Goal: Obtain resource: Download file/media

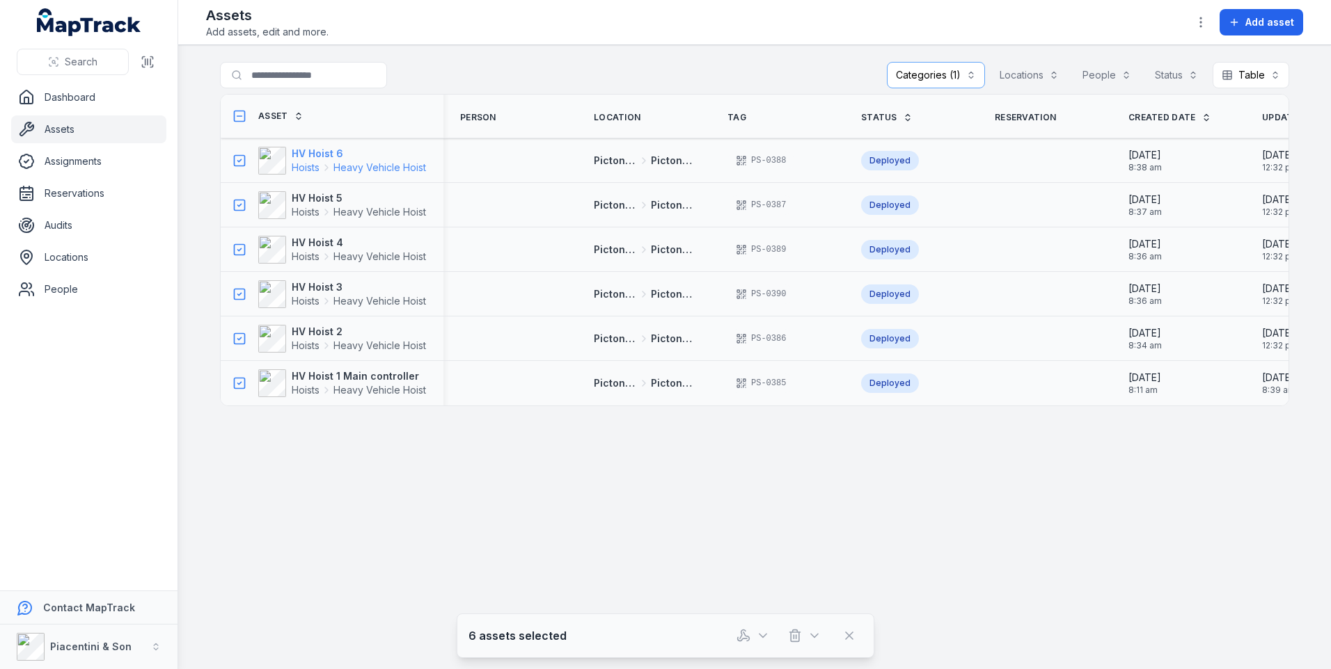
click at [331, 151] on strong "HV Hoist 6" at bounding box center [359, 154] width 134 height 14
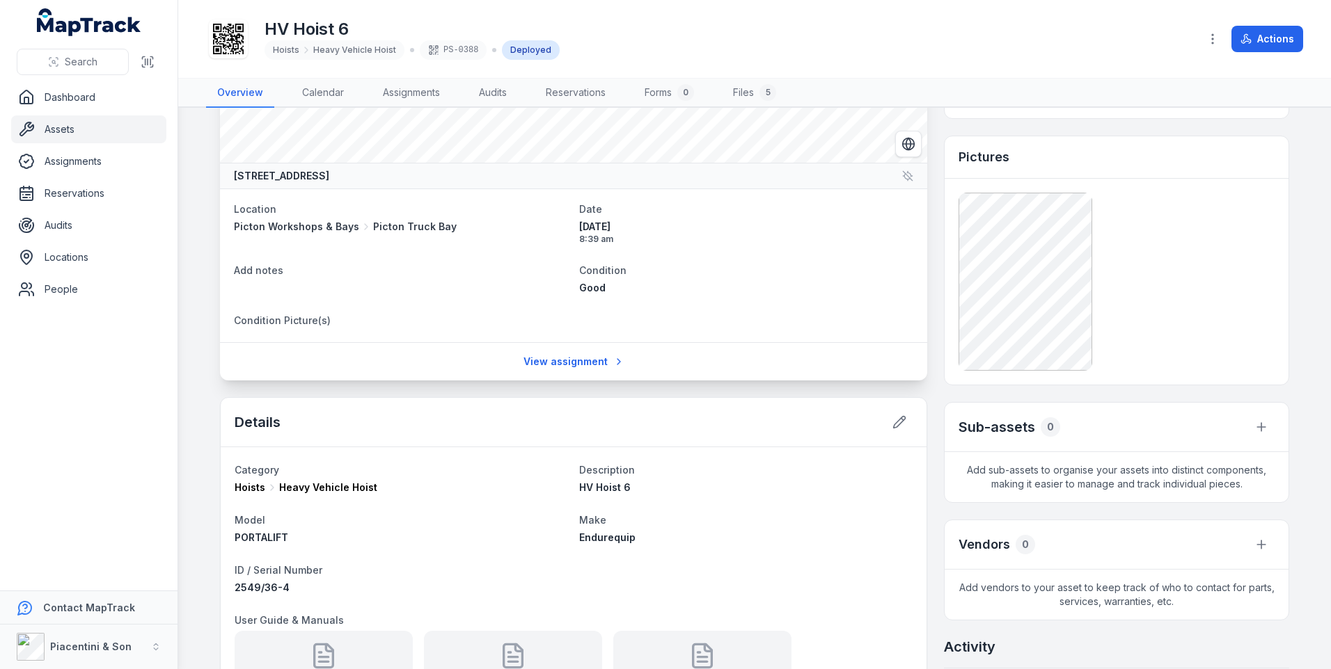
scroll to position [70, 0]
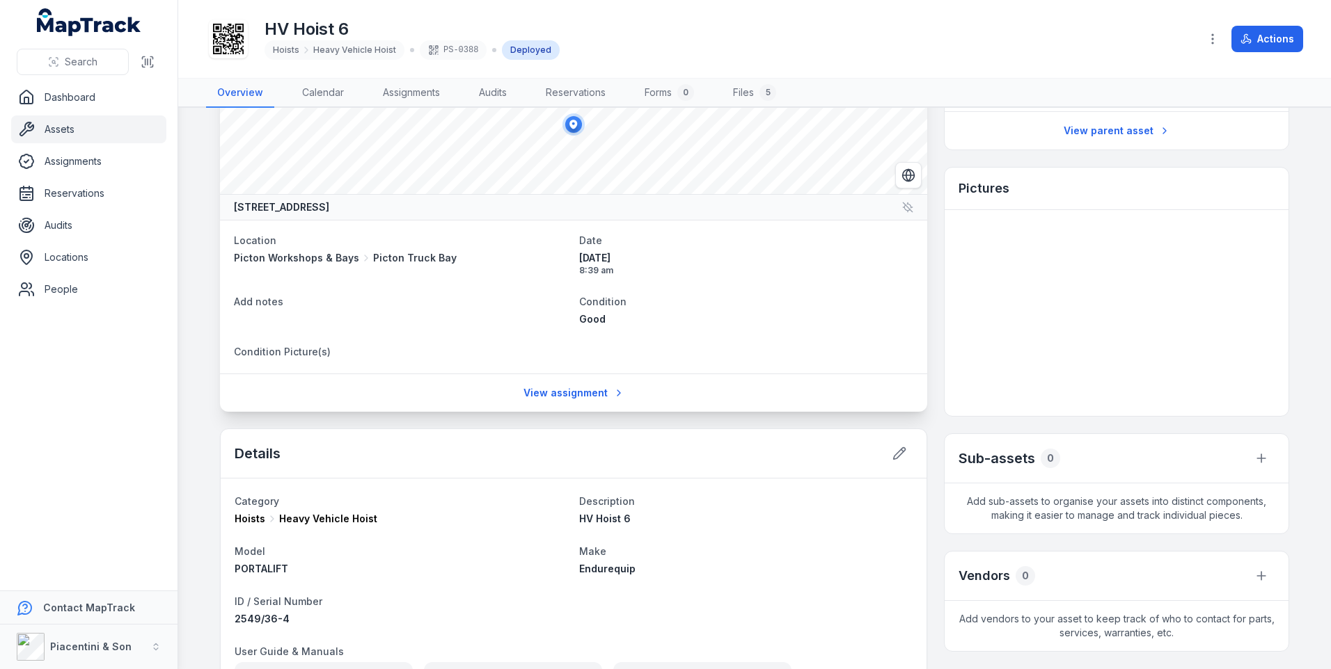
click at [0, 256] on html "Search Dashboard Assets Assignments Reservations Audits Locations People Contac…" at bounding box center [665, 334] width 1331 height 669
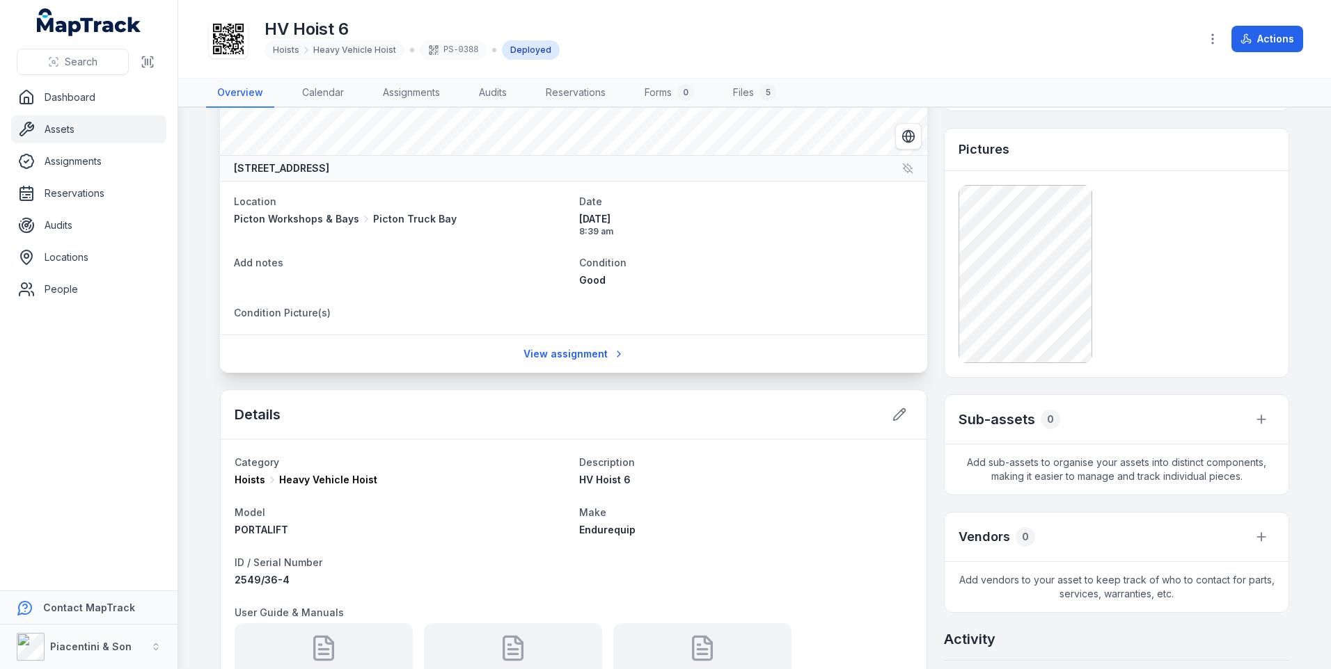
scroll to position [139, 0]
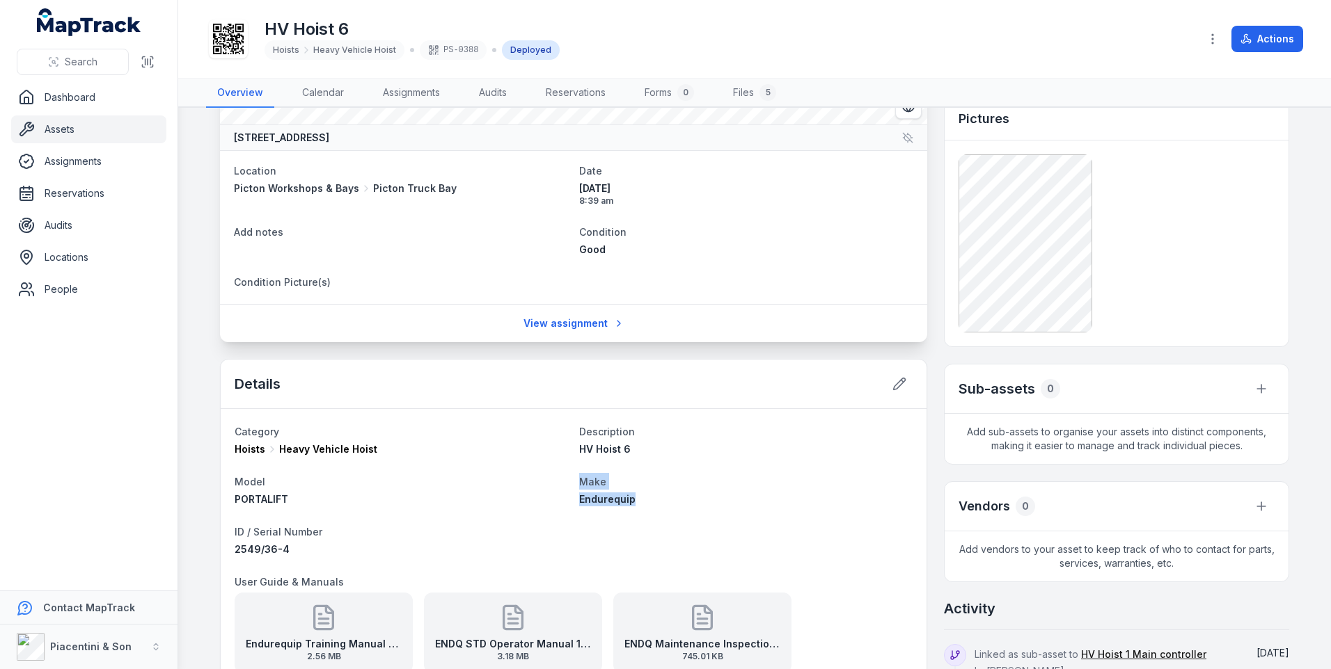
drag, startPoint x: 629, startPoint y: 498, endPoint x: 564, endPoint y: 506, distance: 65.2
drag, startPoint x: 564, startPoint y: 506, endPoint x: 649, endPoint y: 509, distance: 84.9
click at [634, 498] on div "Endurequip" at bounding box center [745, 500] width 333 height 14
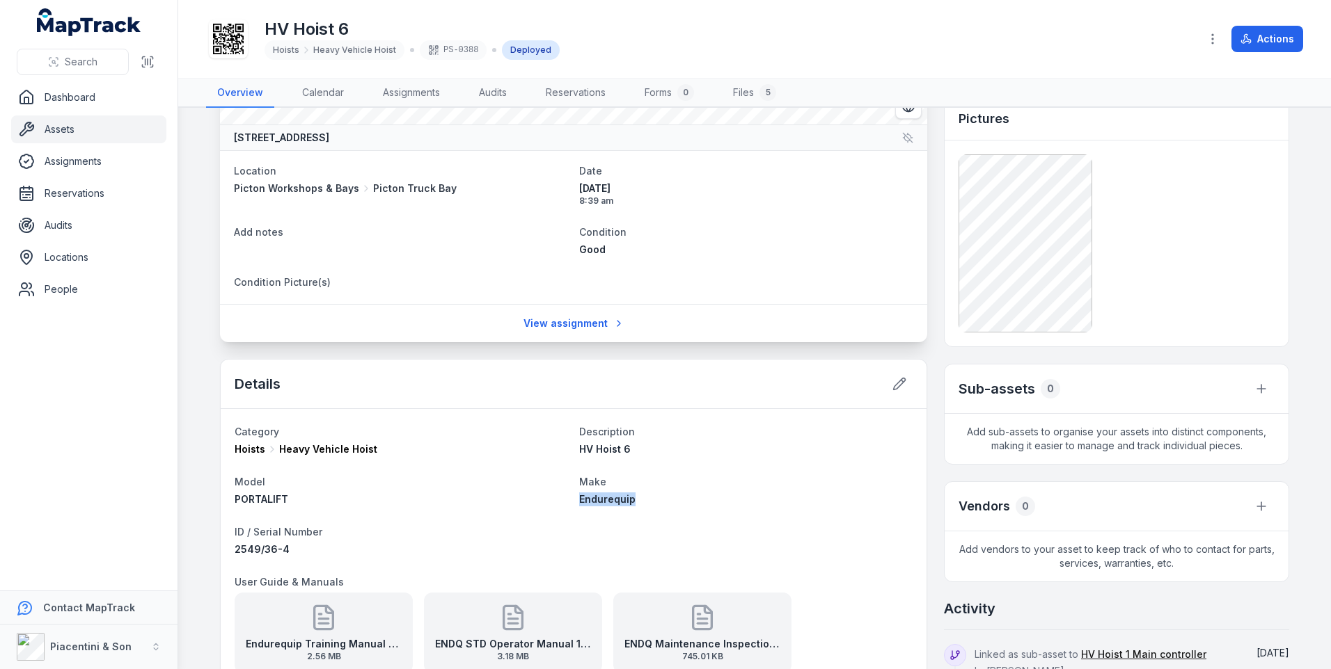
drag, startPoint x: 635, startPoint y: 498, endPoint x: 570, endPoint y: 501, distance: 65.5
copy span "Endurequip"
drag, startPoint x: 358, startPoint y: 449, endPoint x: 269, endPoint y: 450, distance: 89.1
click at [269, 450] on div "Hoists Heavy Vehicle Hoist" at bounding box center [401, 450] width 333 height 14
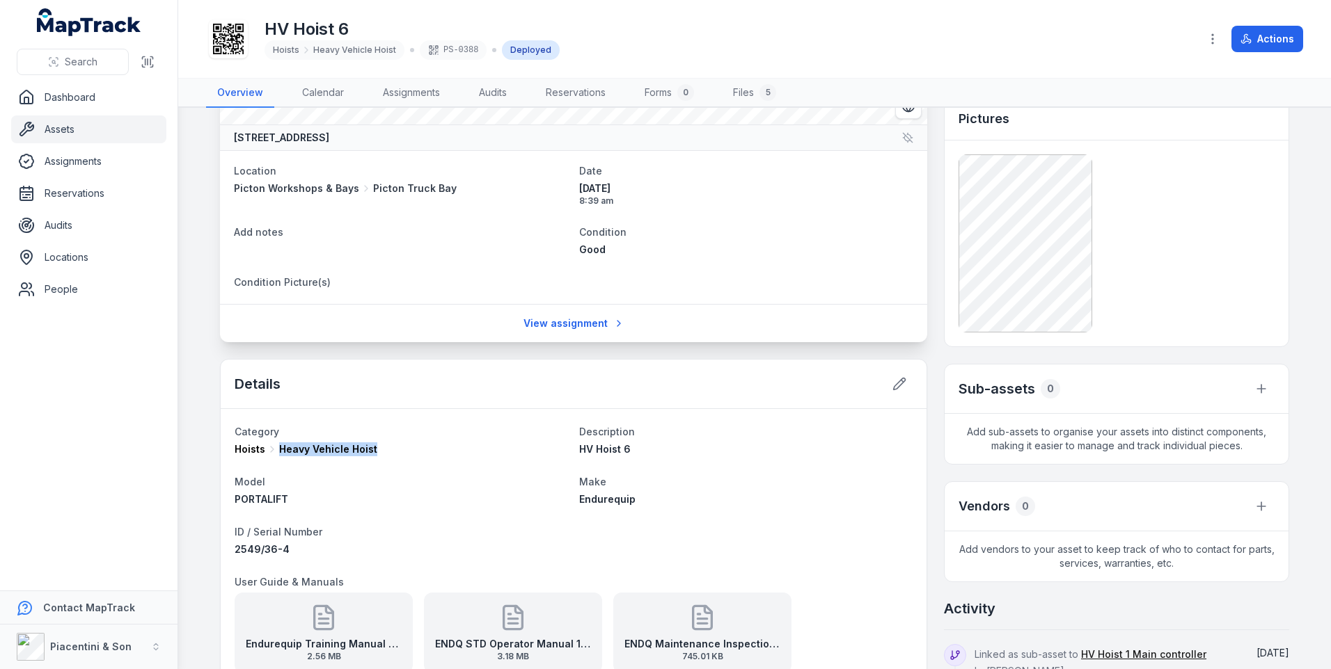
copy span "Heavy Vehicle Hoist"
drag, startPoint x: 285, startPoint y: 547, endPoint x: 226, endPoint y: 548, distance: 59.2
copy span "2549/36-4"
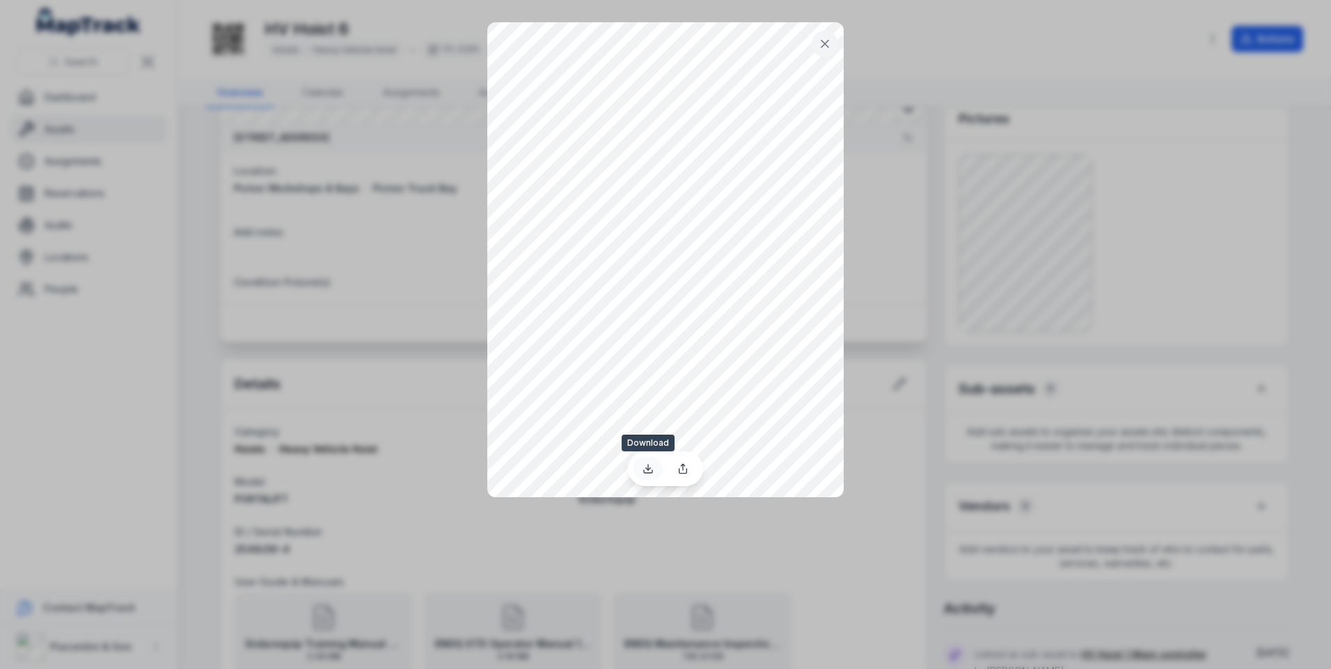
click at [649, 466] on icon at bounding box center [647, 468] width 11 height 11
click at [823, 40] on icon at bounding box center [825, 44] width 14 height 14
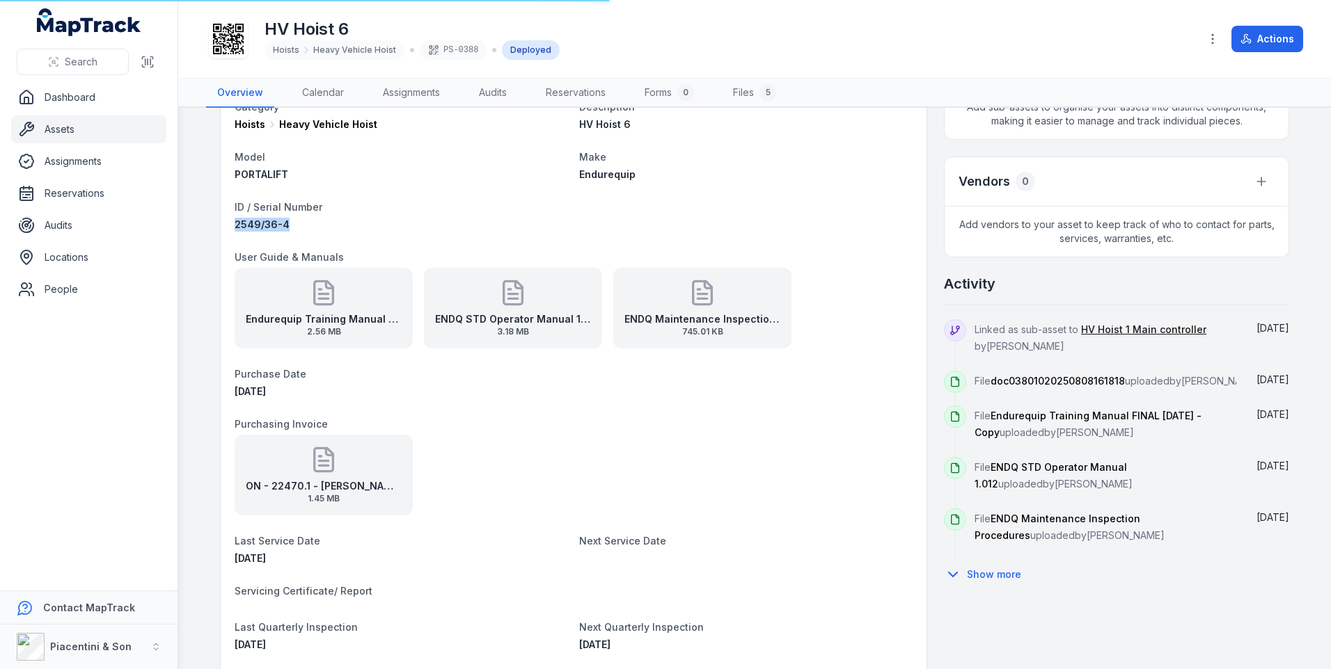
scroll to position [487, 0]
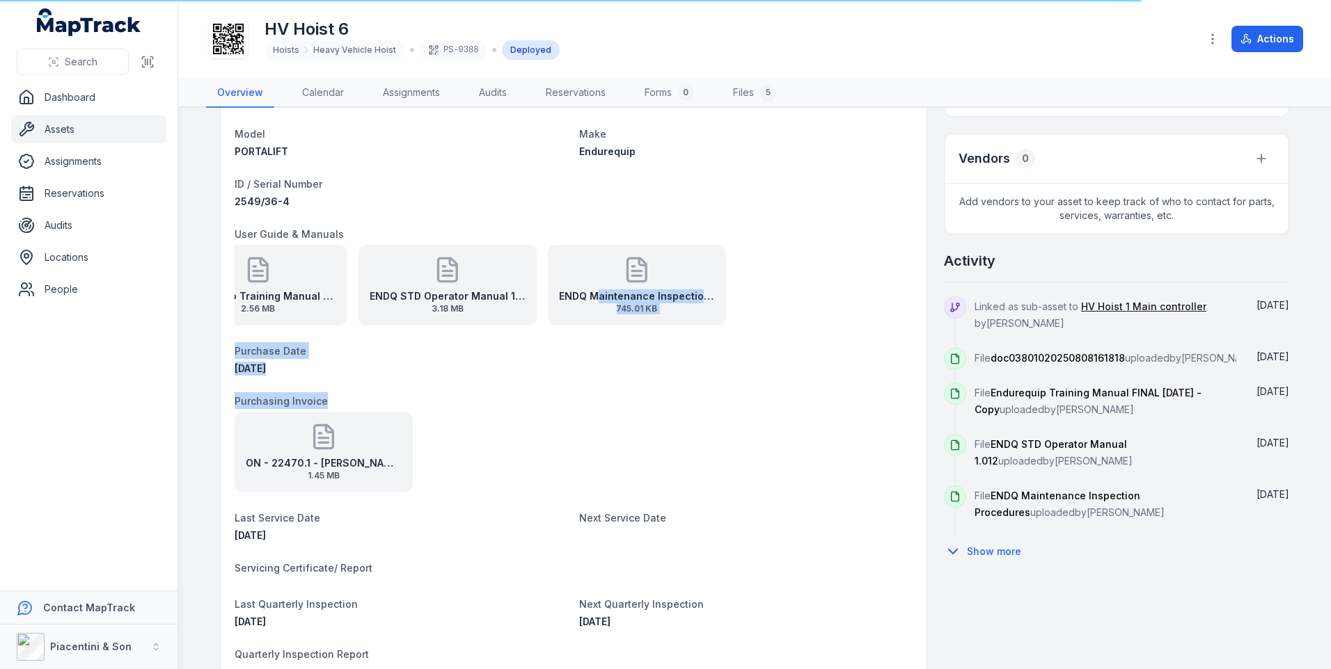
drag, startPoint x: 658, startPoint y: 291, endPoint x: 694, endPoint y: 368, distance: 85.0
click at [694, 368] on dl "Category Hoists Heavy Vehicle Hoist Description HV Hoist 6 Model PORTALIFT Make…" at bounding box center [574, 413] width 678 height 676
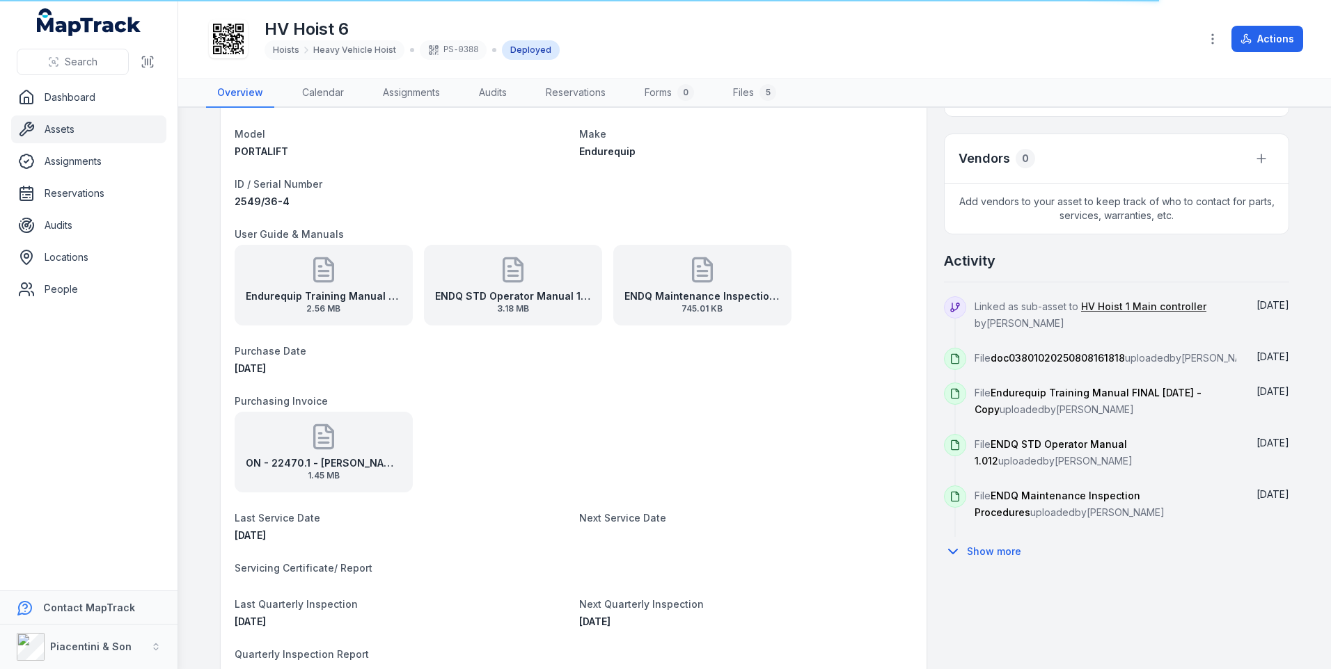
drag, startPoint x: 694, startPoint y: 368, endPoint x: 668, endPoint y: 258, distance: 112.9
click at [668, 258] on div "ENDQ Maintenance Inspection Procedures 745.01 KB" at bounding box center [702, 285] width 178 height 81
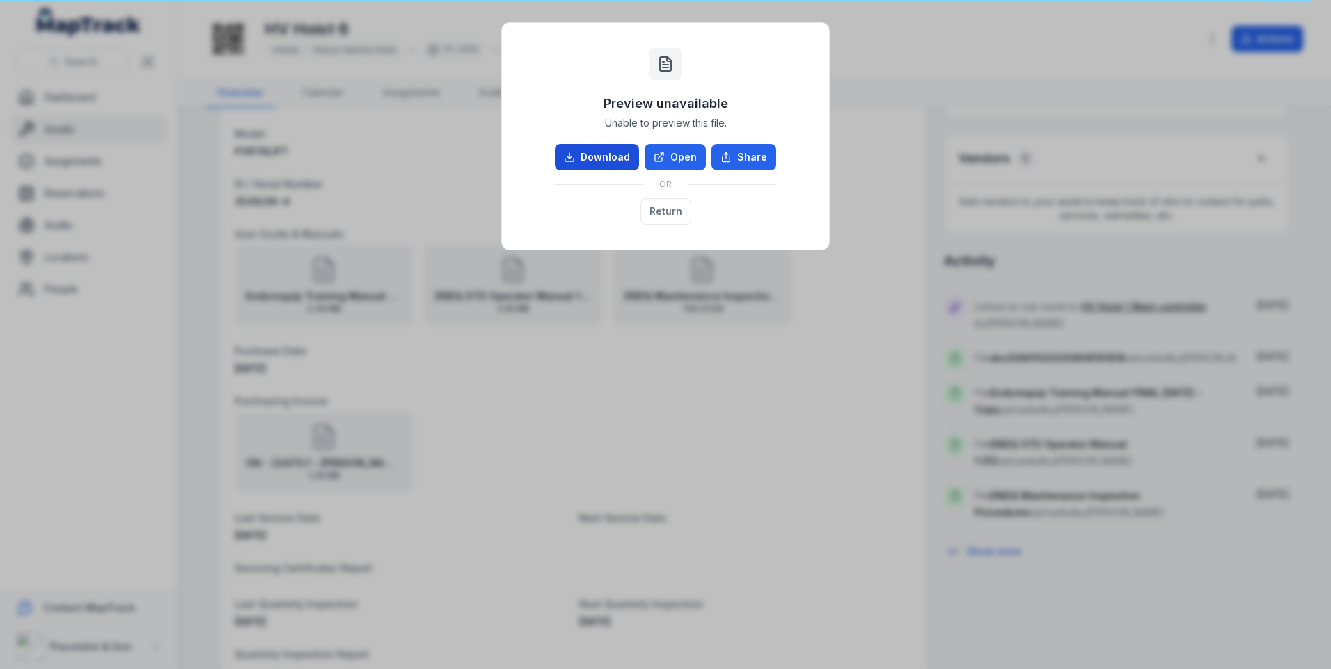
click at [597, 153] on link "Download" at bounding box center [597, 157] width 84 height 26
click at [843, 370] on div "Preview unavailable Unable to preview this file. Download Open Share OR Return" at bounding box center [665, 334] width 1331 height 669
click at [840, 360] on div "Preview unavailable Unable to preview this file. Download Open Share OR Return" at bounding box center [665, 334] width 1331 height 669
click at [659, 209] on button "Return" at bounding box center [665, 211] width 51 height 26
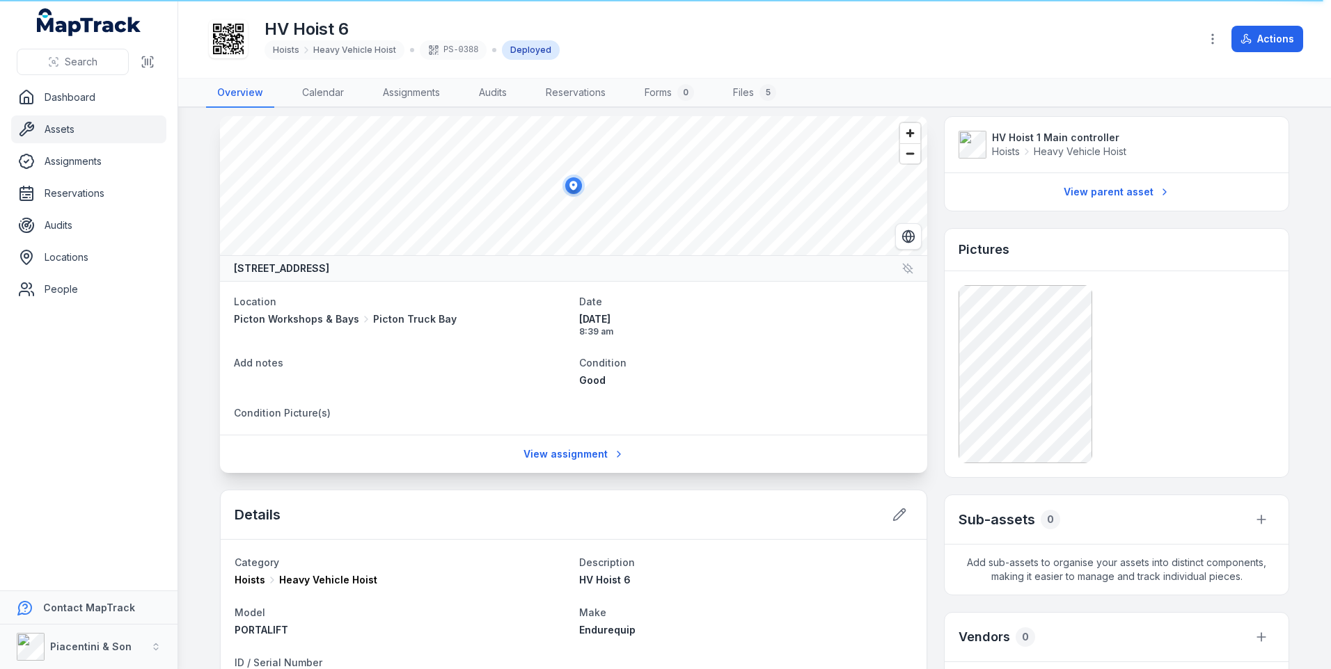
scroll to position [0, 0]
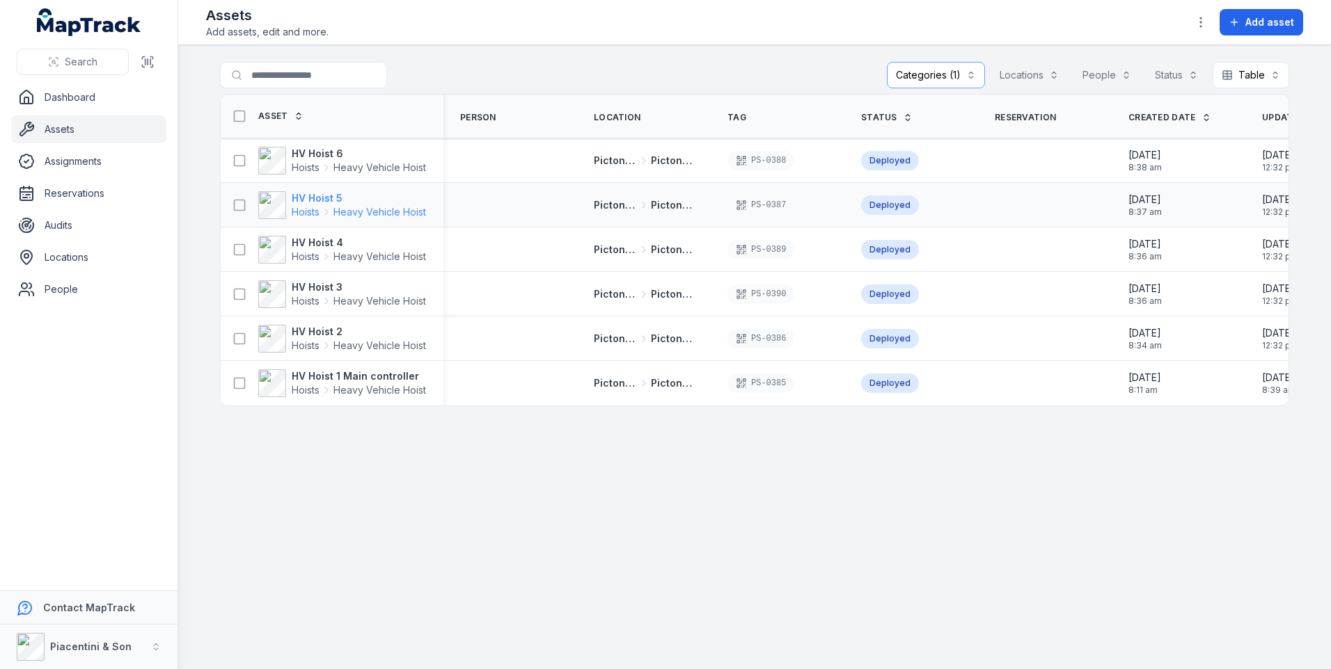
click at [331, 200] on strong "HV Hoist 5" at bounding box center [359, 198] width 134 height 14
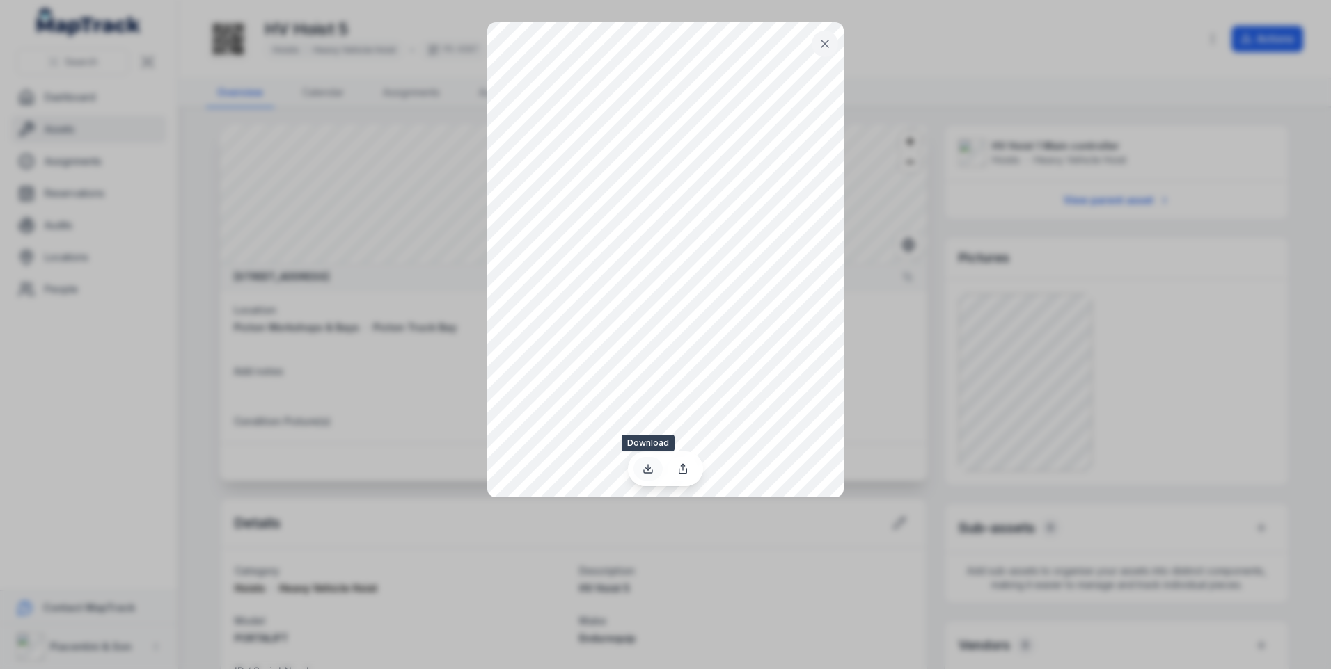
click at [644, 472] on icon at bounding box center [648, 471] width 8 height 3
click at [825, 42] on icon at bounding box center [825, 44] width 14 height 14
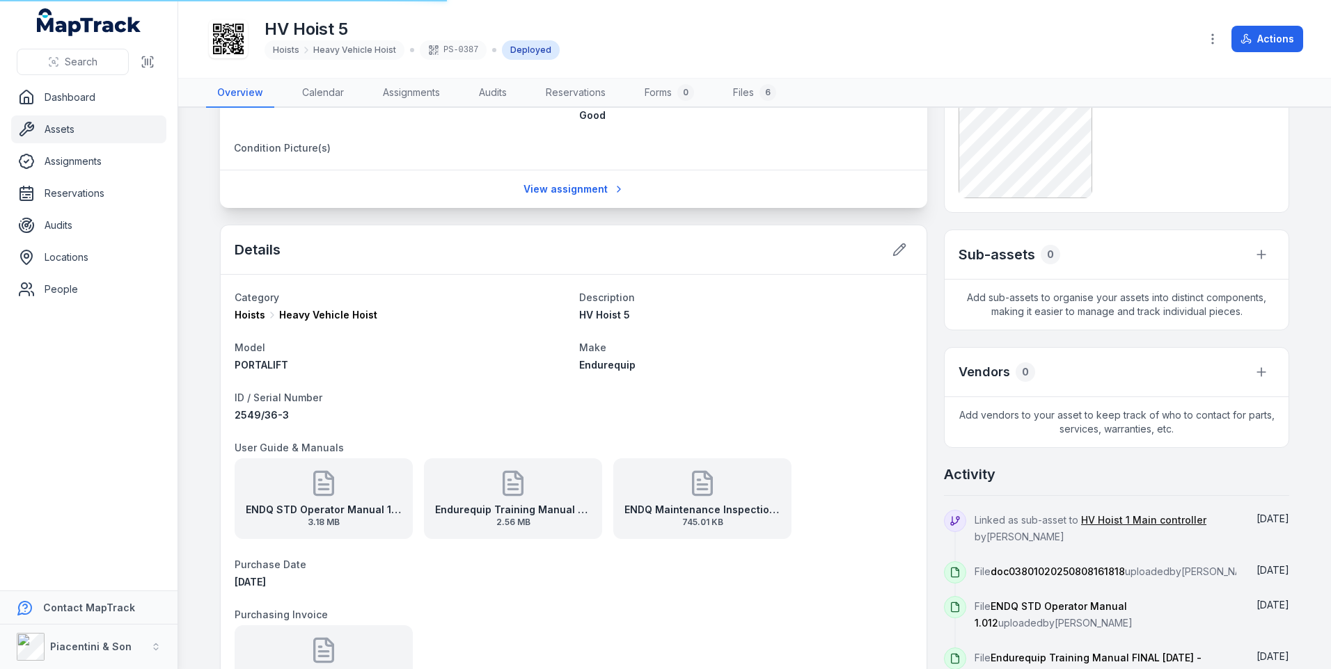
scroll to position [278, 0]
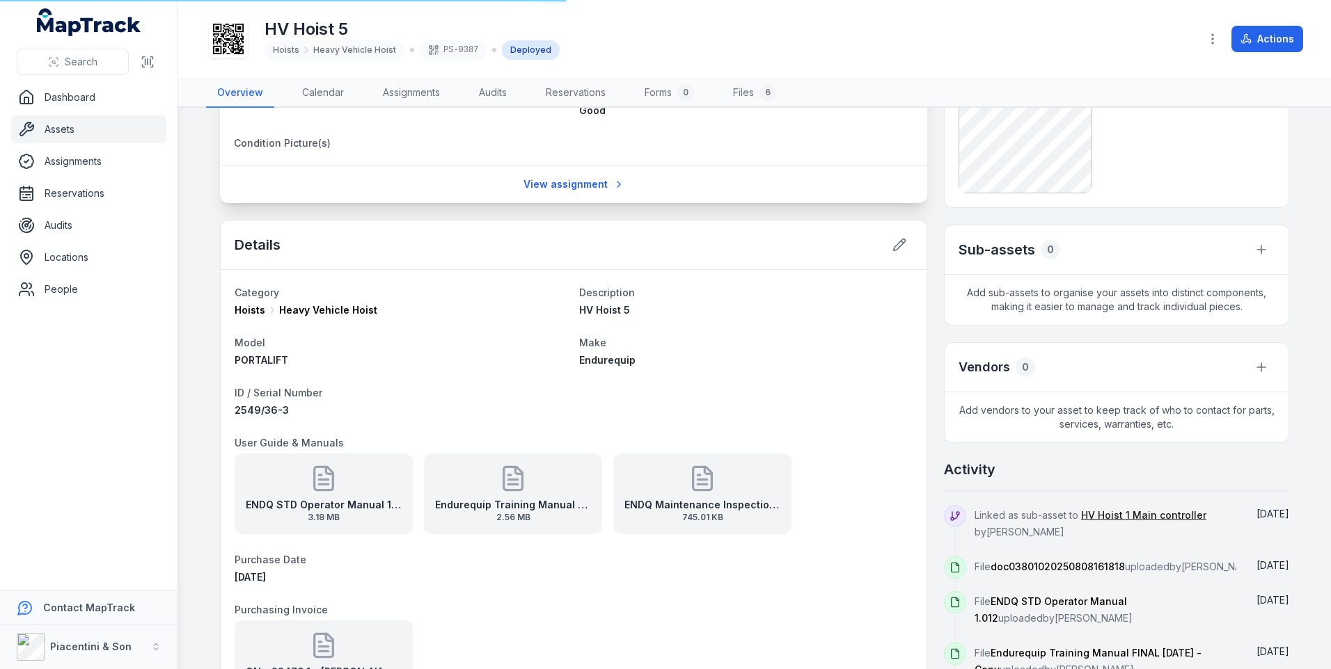
click at [688, 491] on icon at bounding box center [702, 479] width 28 height 28
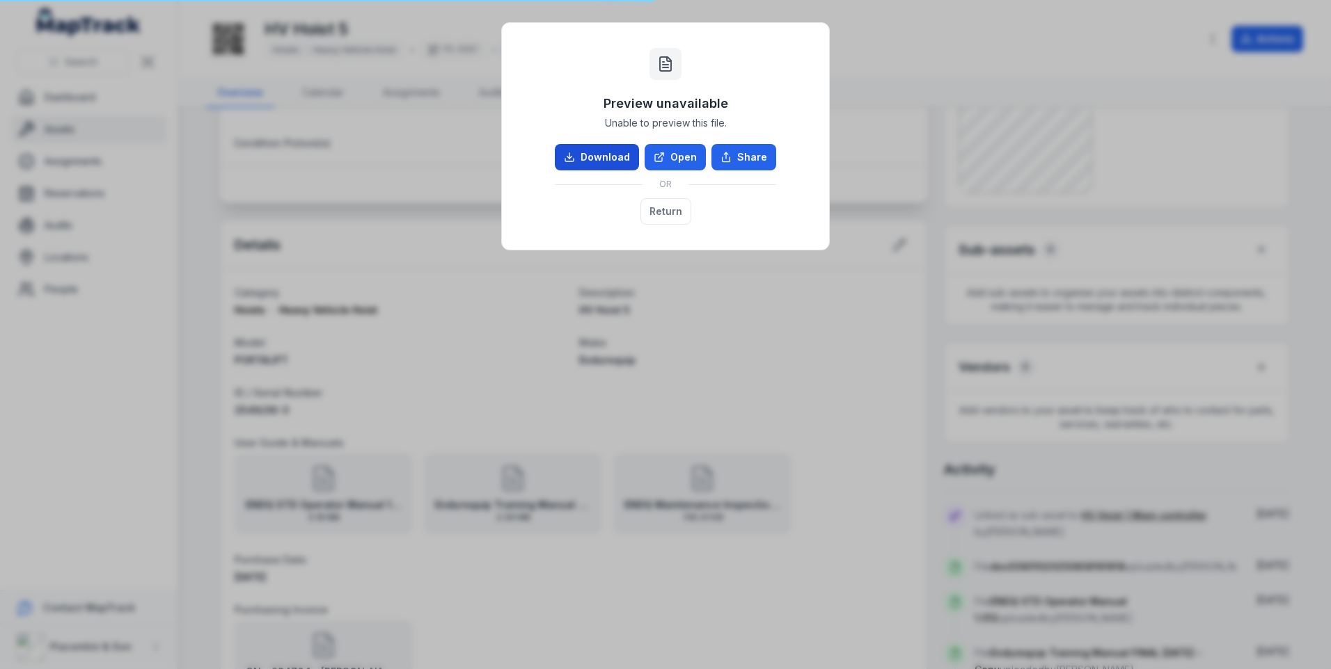
click at [610, 159] on link "Download" at bounding box center [597, 157] width 84 height 26
click at [672, 213] on button "Return" at bounding box center [665, 211] width 51 height 26
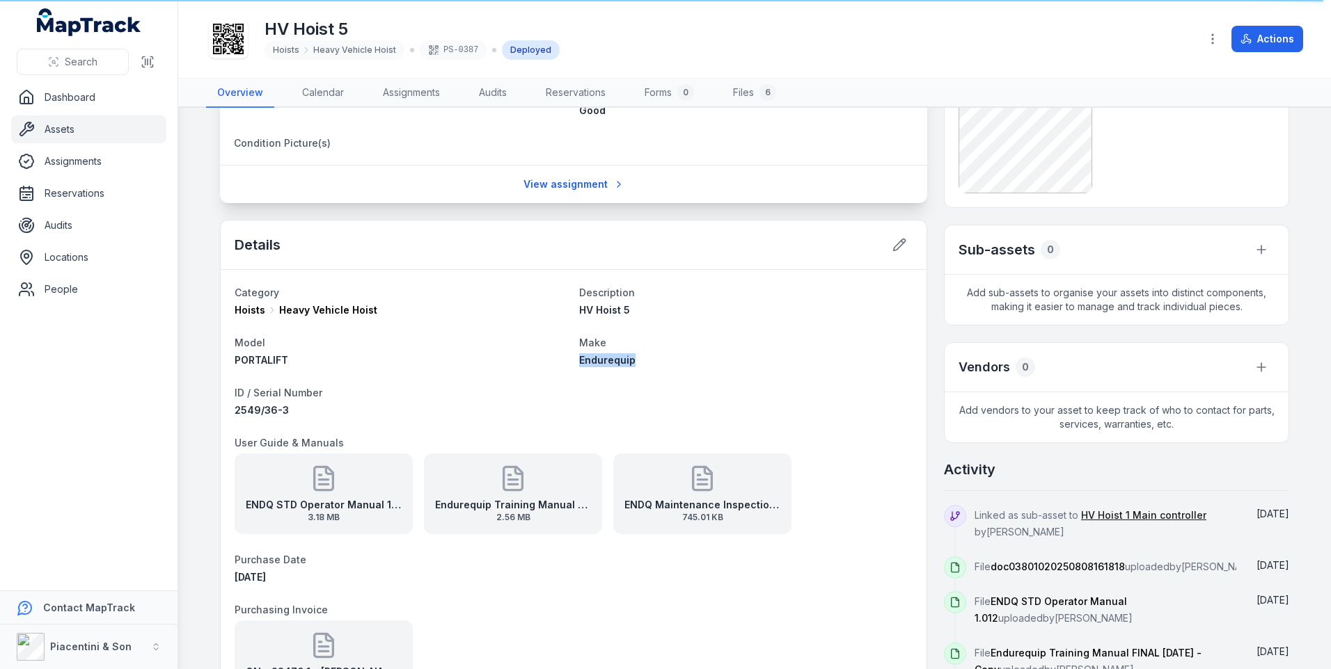
drag, startPoint x: 633, startPoint y: 359, endPoint x: 574, endPoint y: 362, distance: 59.2
click at [579, 362] on div "Endurequip" at bounding box center [745, 361] width 333 height 14
copy span "Endurequip"
drag, startPoint x: 376, startPoint y: 308, endPoint x: 276, endPoint y: 315, distance: 101.1
click at [276, 315] on div "Hoists Heavy Vehicle Hoist" at bounding box center [401, 310] width 333 height 14
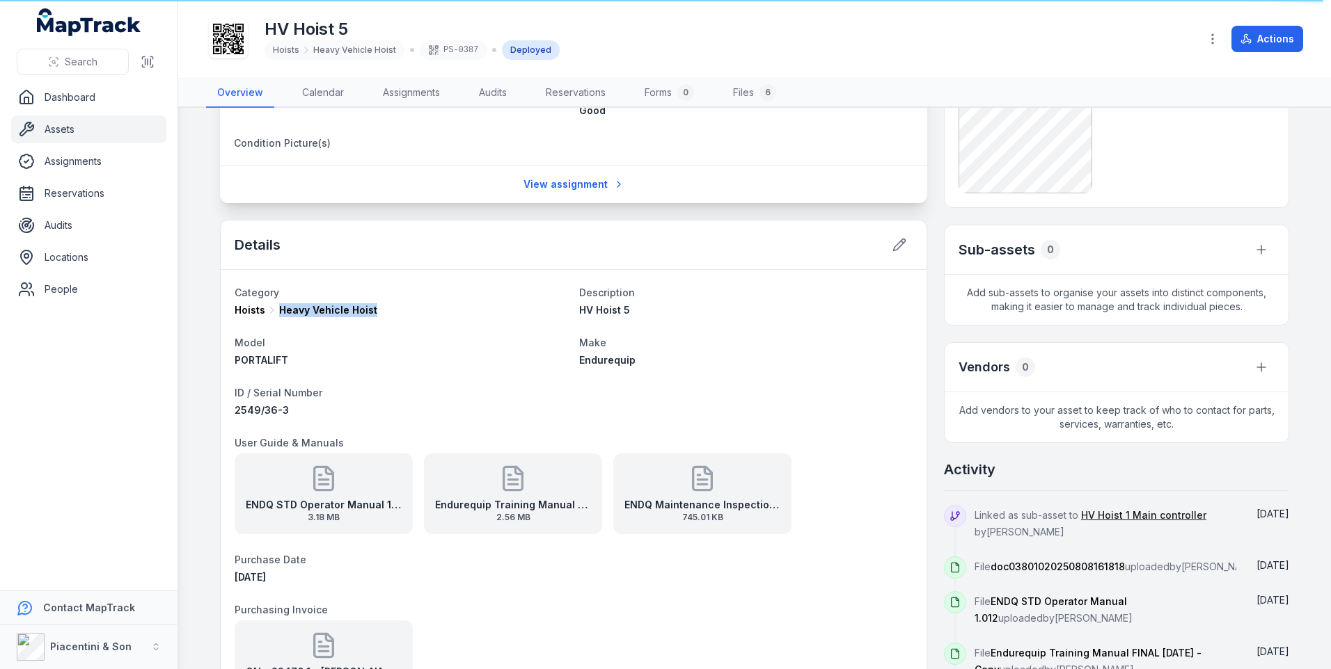
copy span "Heavy Vehicle Hoist"
drag, startPoint x: 281, startPoint y: 409, endPoint x: 230, endPoint y: 408, distance: 50.8
click at [235, 408] on div "2549/36-3" at bounding box center [401, 411] width 333 height 14
copy span "2549/36-3"
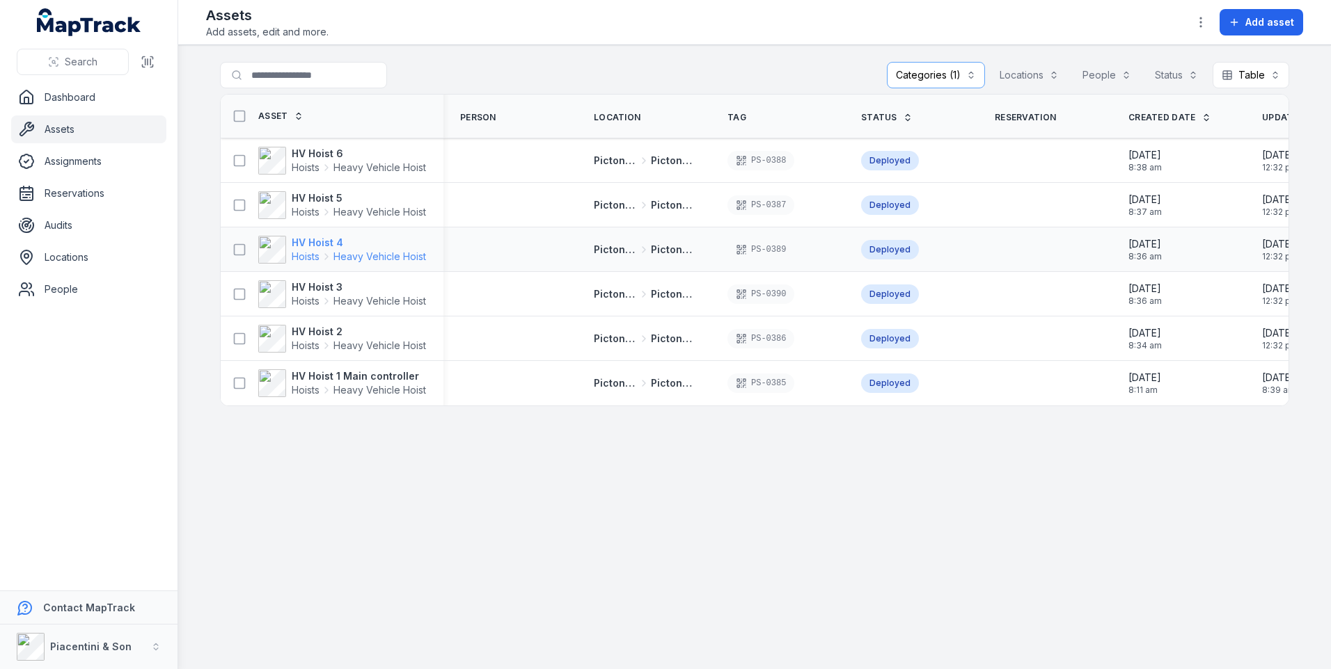
click at [331, 243] on strong "HV Hoist 4" at bounding box center [359, 243] width 134 height 14
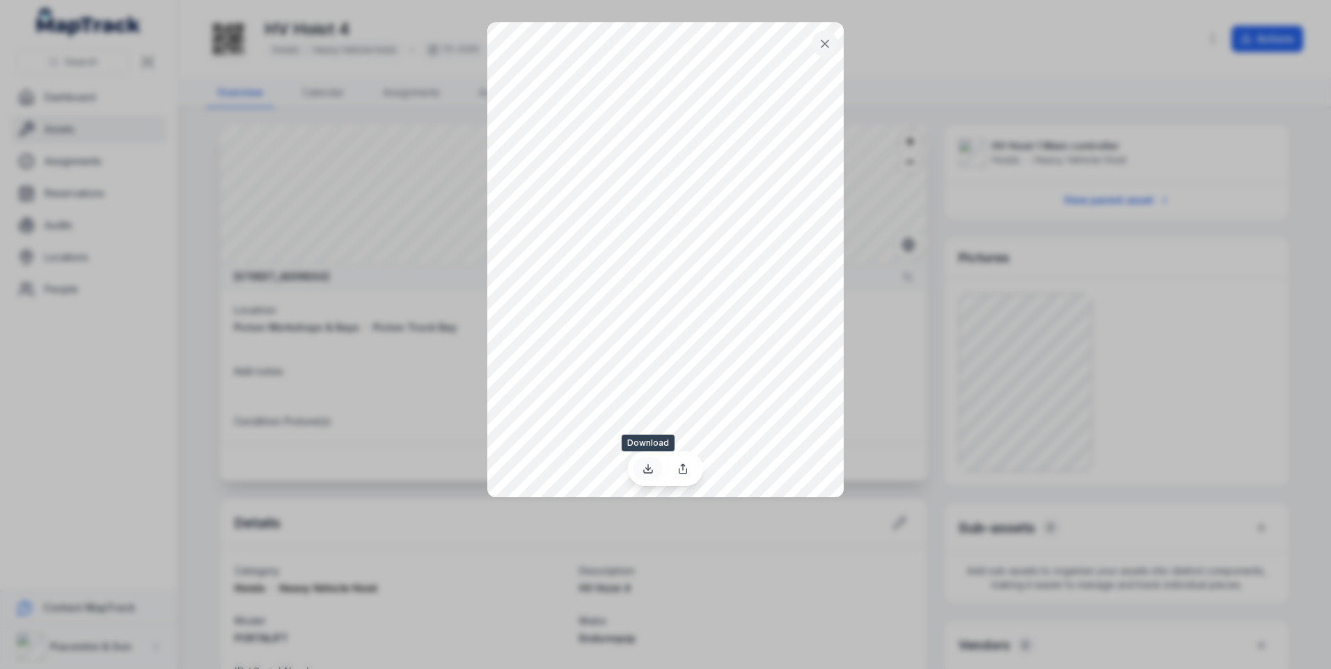
click at [646, 470] on icon at bounding box center [647, 468] width 11 height 11
click at [821, 46] on icon at bounding box center [825, 44] width 14 height 14
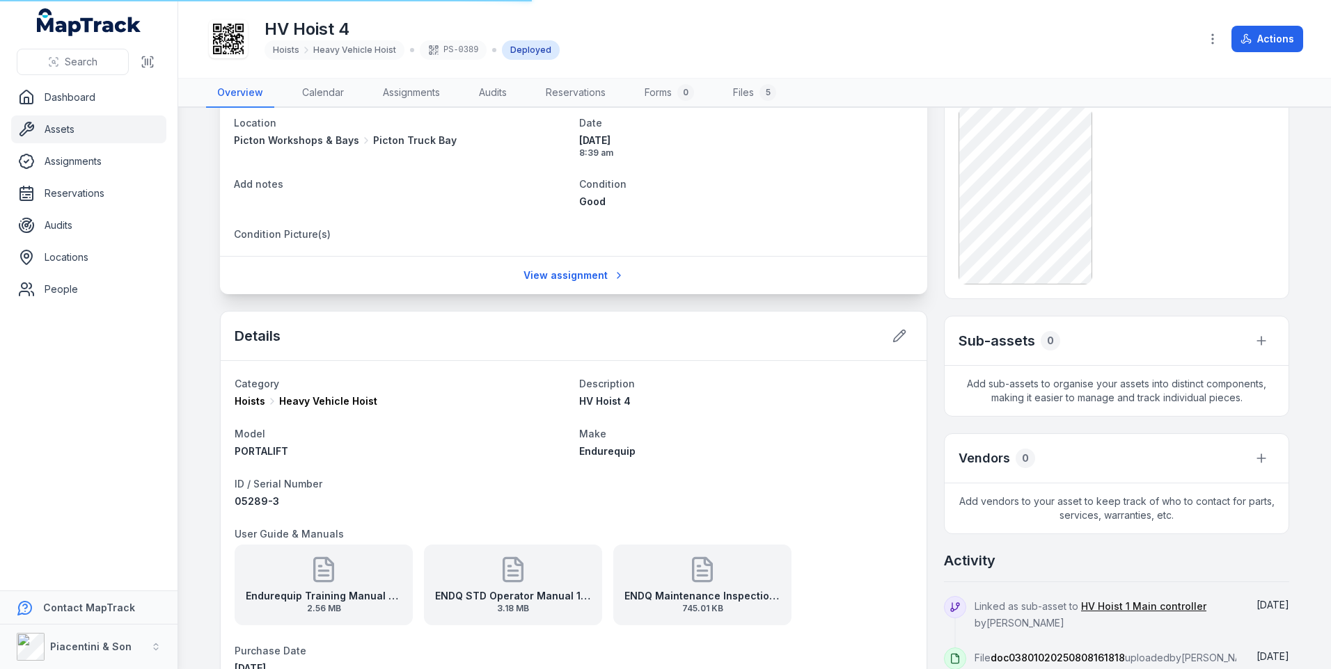
scroll to position [209, 0]
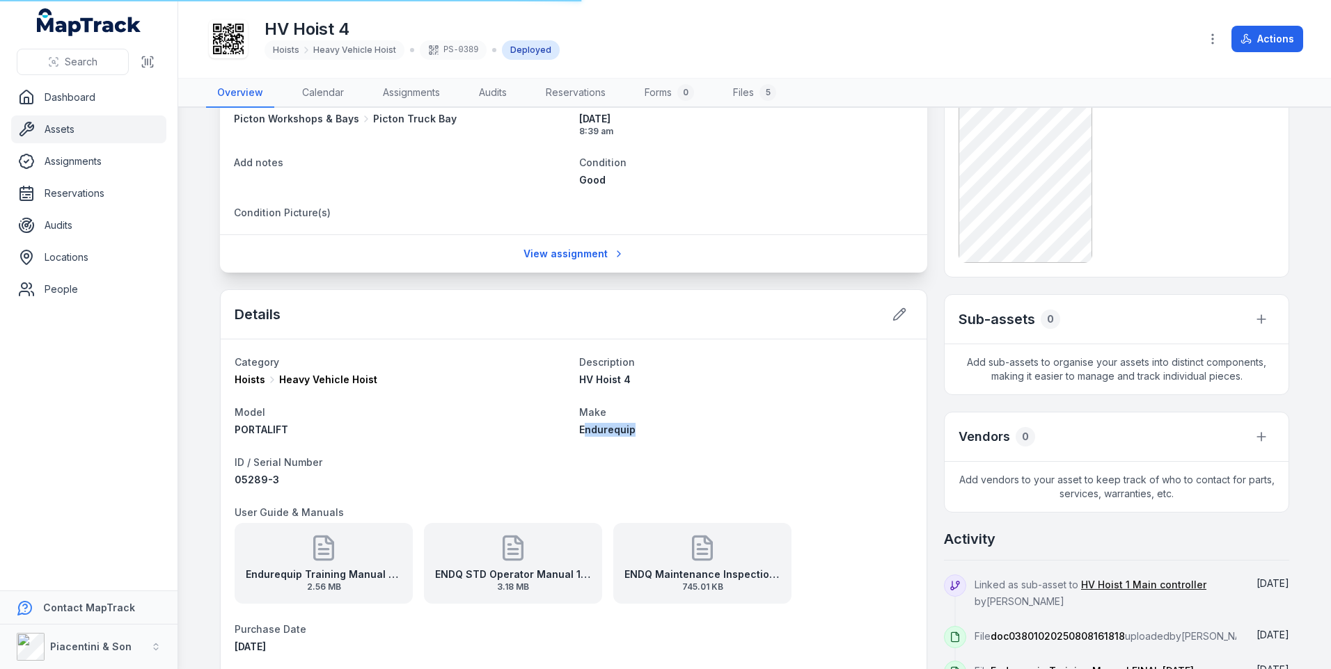
drag, startPoint x: 632, startPoint y: 429, endPoint x: 577, endPoint y: 432, distance: 55.0
click at [579, 432] on div "Endurequip" at bounding box center [745, 430] width 333 height 14
drag, startPoint x: 577, startPoint y: 432, endPoint x: 654, endPoint y: 434, distance: 77.3
click at [659, 434] on div "Endurequip" at bounding box center [745, 430] width 333 height 14
drag, startPoint x: 644, startPoint y: 431, endPoint x: 574, endPoint y: 430, distance: 69.6
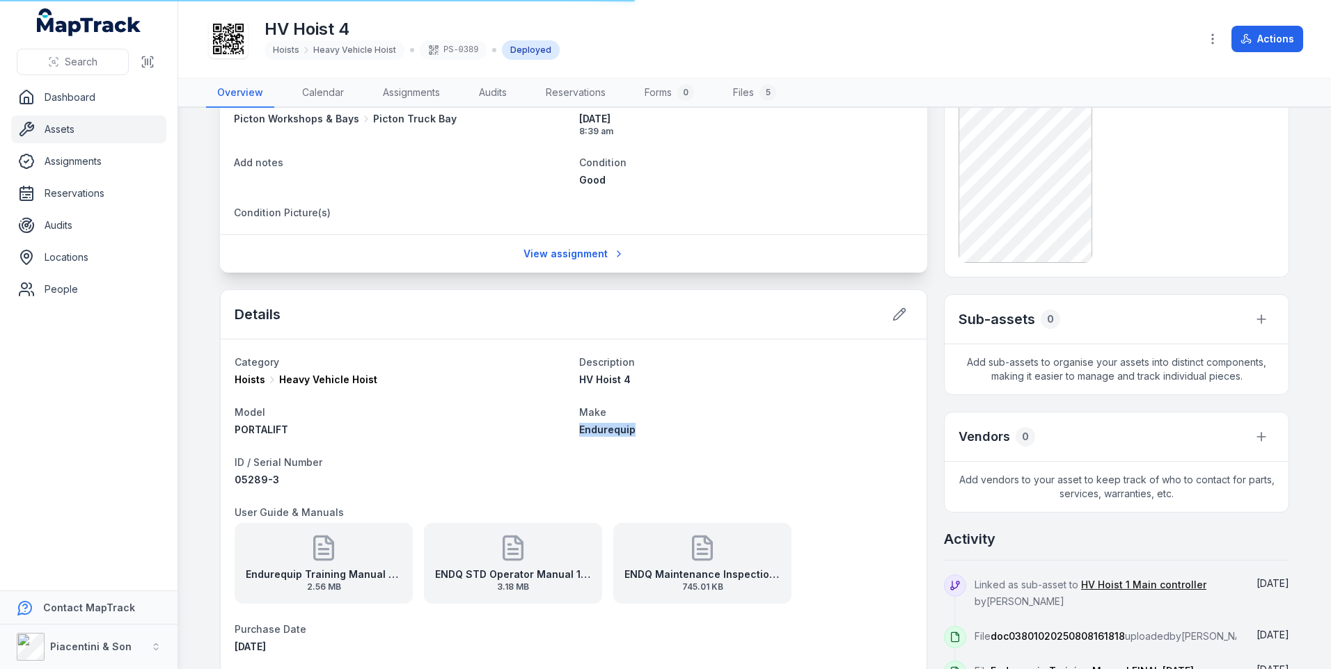
click at [579, 430] on div "Endurequip" at bounding box center [745, 430] width 333 height 14
copy span "Endurequip"
drag, startPoint x: 376, startPoint y: 379, endPoint x: 276, endPoint y: 384, distance: 100.4
click at [276, 384] on div "Hoists Heavy Vehicle Hoist" at bounding box center [401, 380] width 333 height 14
copy span "Heavy Vehicle Hoist"
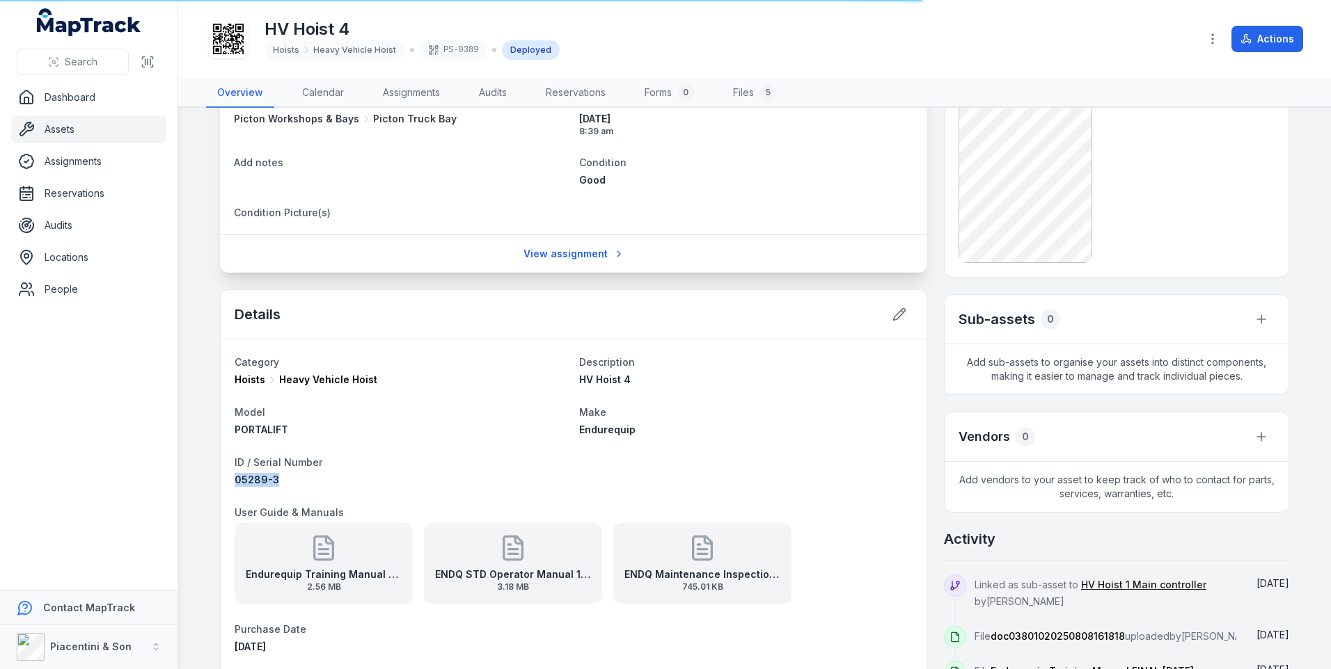
drag, startPoint x: 281, startPoint y: 481, endPoint x: 228, endPoint y: 479, distance: 52.9
copy span "05289-3"
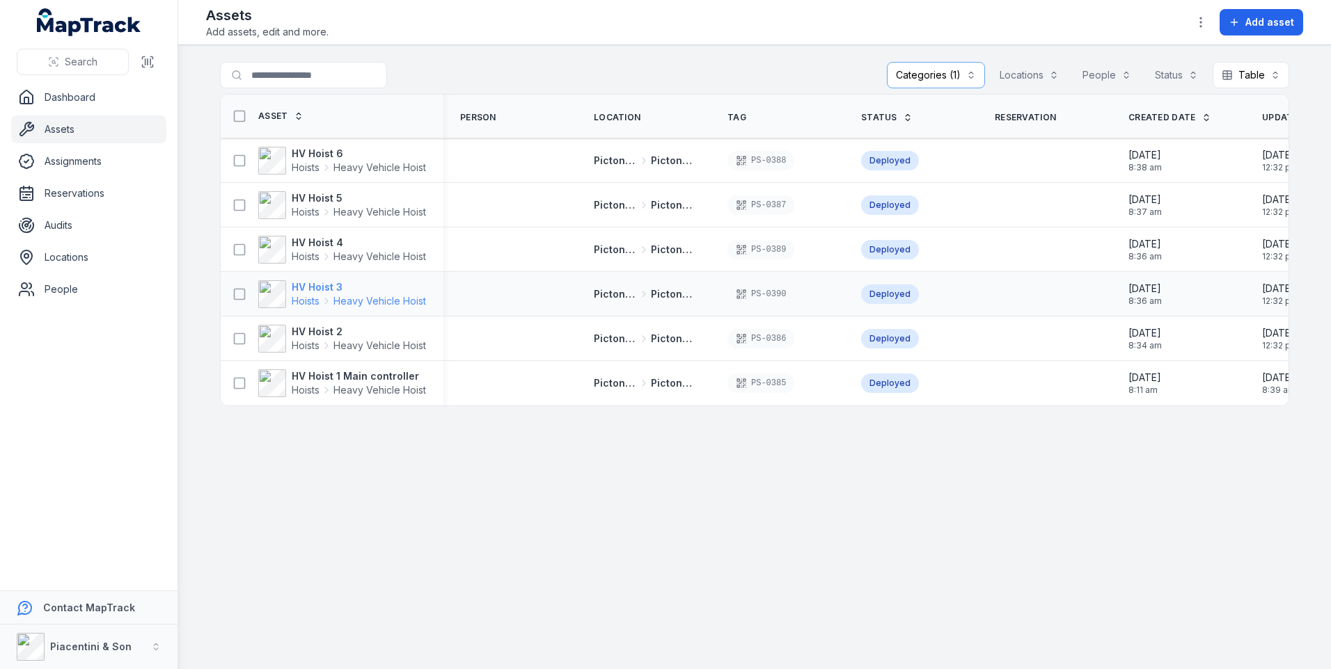
click at [326, 286] on strong "HV Hoist 3" at bounding box center [359, 287] width 134 height 14
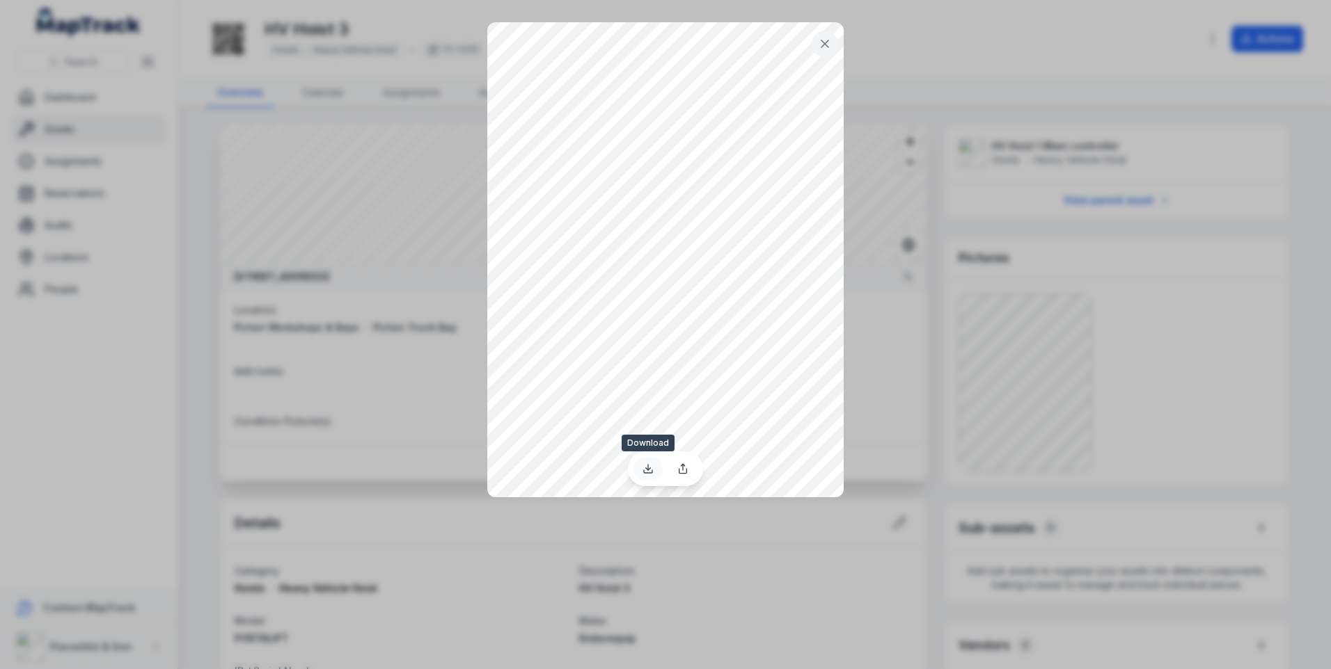
click at [647, 469] on icon at bounding box center [648, 469] width 5 height 2
click at [825, 42] on icon at bounding box center [824, 43] width 7 height 7
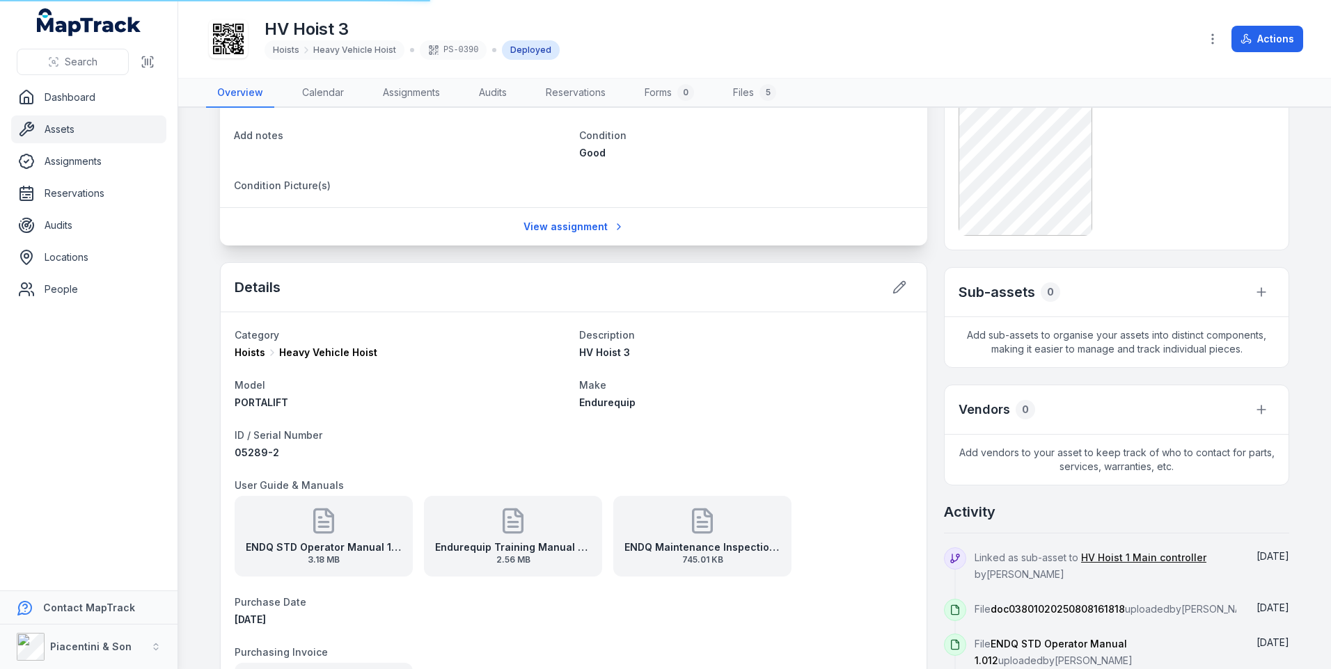
scroll to position [278, 0]
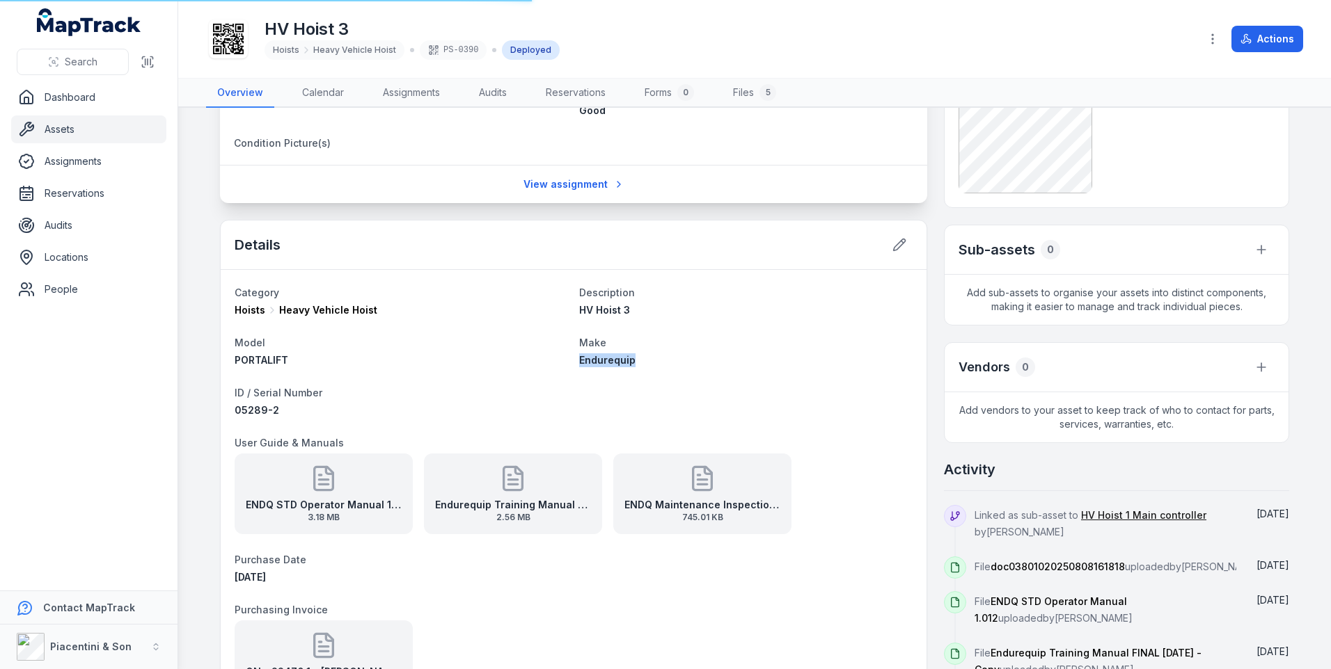
drag, startPoint x: 632, startPoint y: 360, endPoint x: 576, endPoint y: 360, distance: 56.4
click at [579, 360] on div "Endurequip" at bounding box center [745, 361] width 333 height 14
copy span "Endurequip"
drag, startPoint x: 379, startPoint y: 306, endPoint x: 275, endPoint y: 312, distance: 103.9
click at [275, 312] on div "Hoists Heavy Vehicle Hoist" at bounding box center [401, 310] width 333 height 14
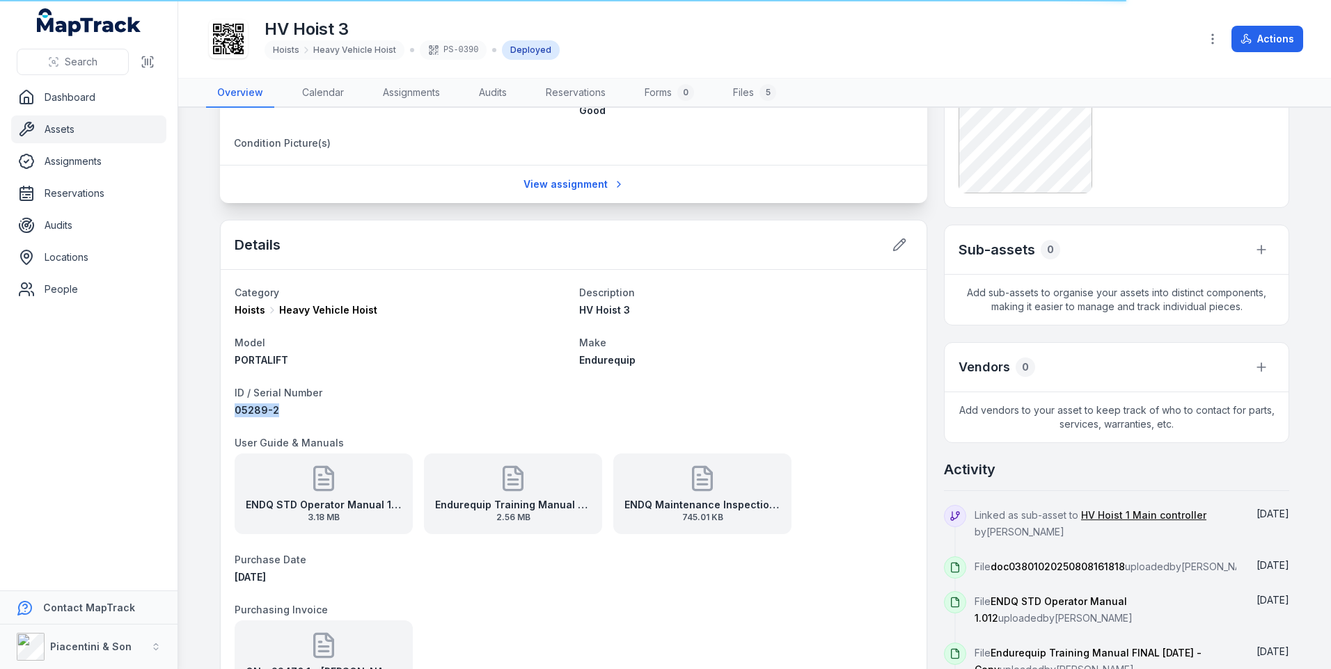
drag, startPoint x: 278, startPoint y: 411, endPoint x: 231, endPoint y: 414, distance: 46.8
click at [235, 414] on div "05289-2" at bounding box center [401, 411] width 333 height 14
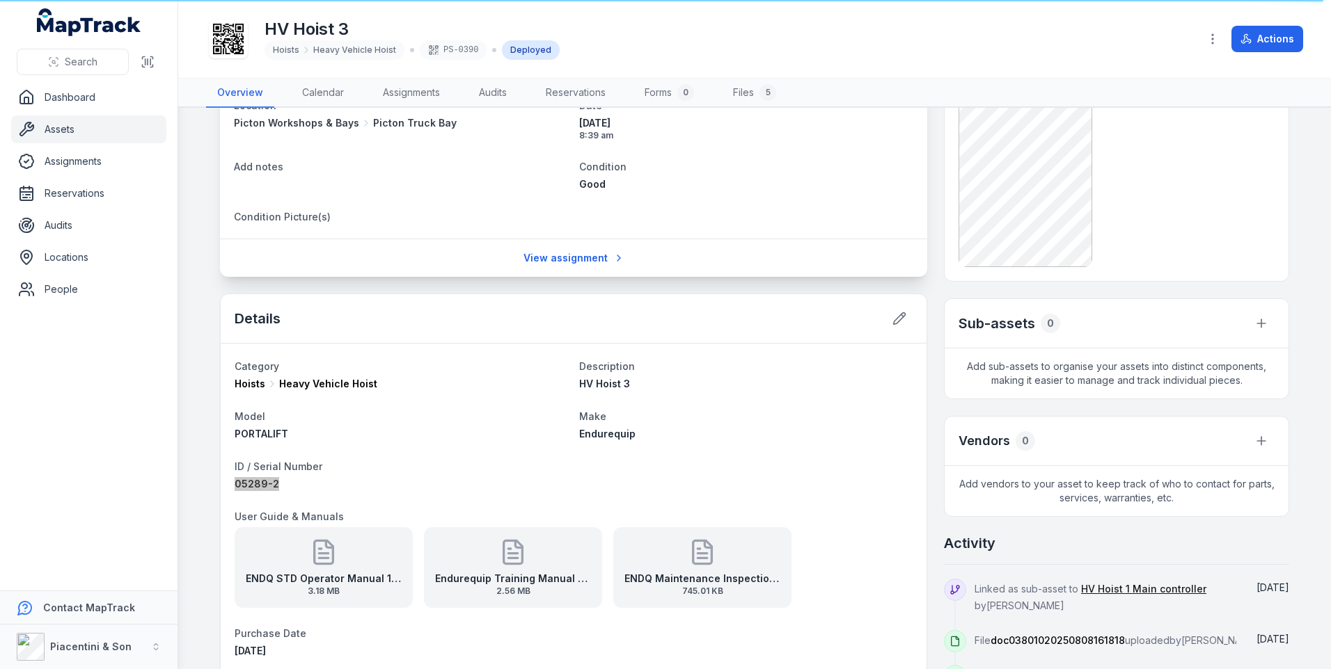
scroll to position [139, 0]
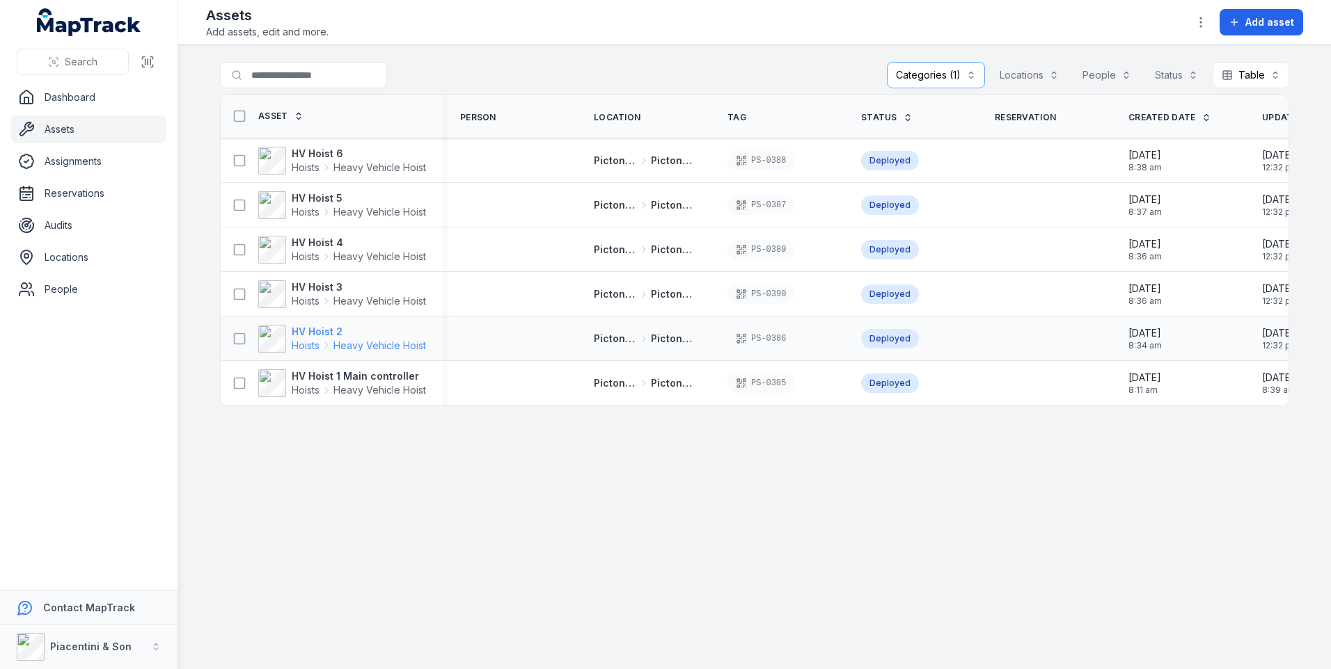
click at [335, 333] on strong "HV Hoist 2" at bounding box center [359, 332] width 134 height 14
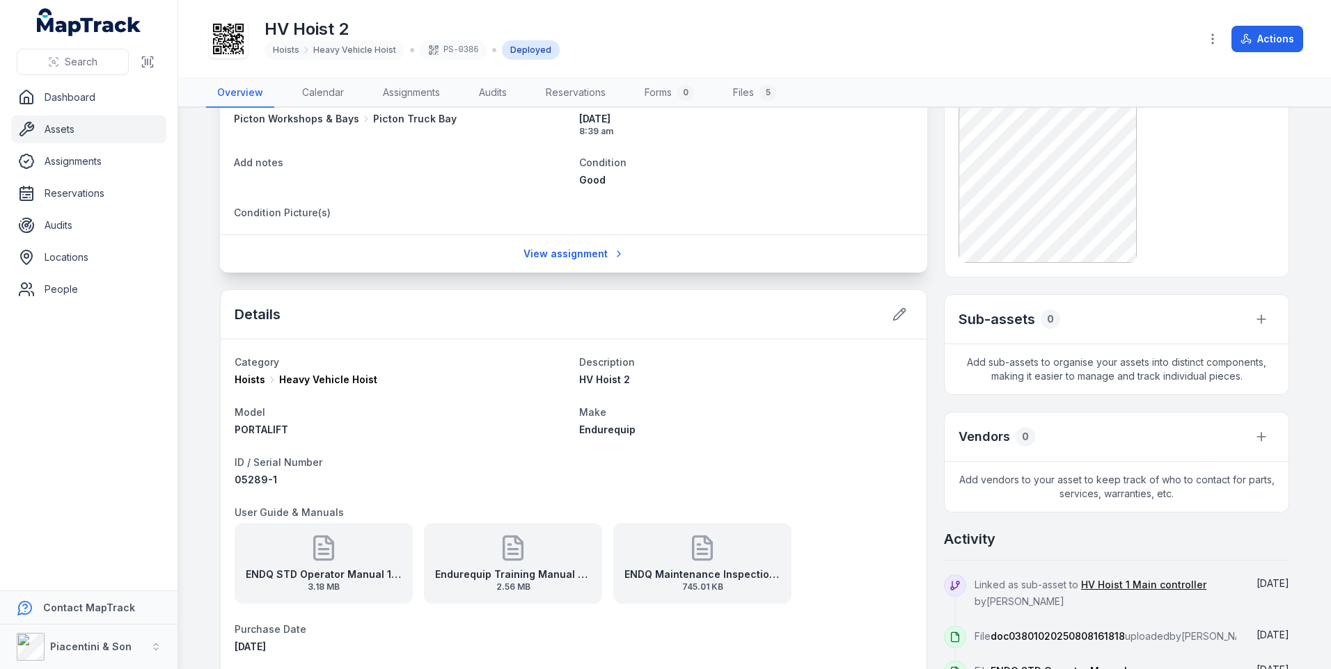
scroll to position [139, 0]
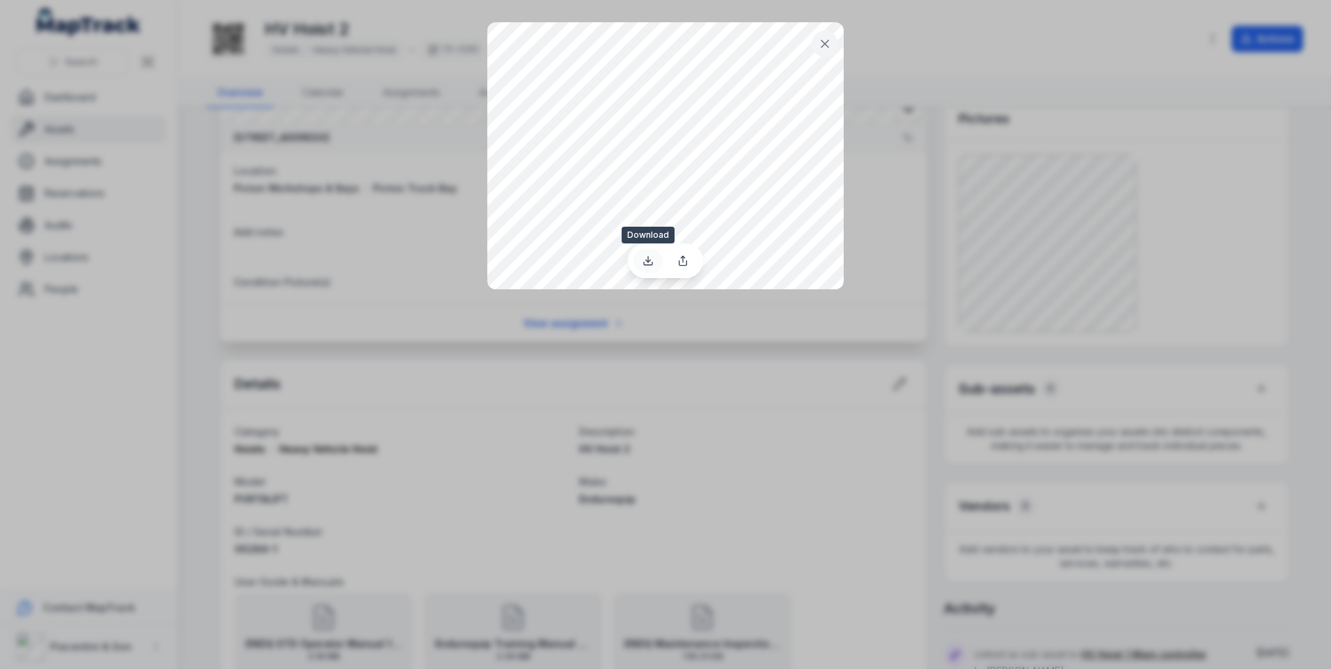
click at [646, 262] on icon at bounding box center [647, 260] width 11 height 11
click at [825, 44] on icon at bounding box center [824, 43] width 7 height 7
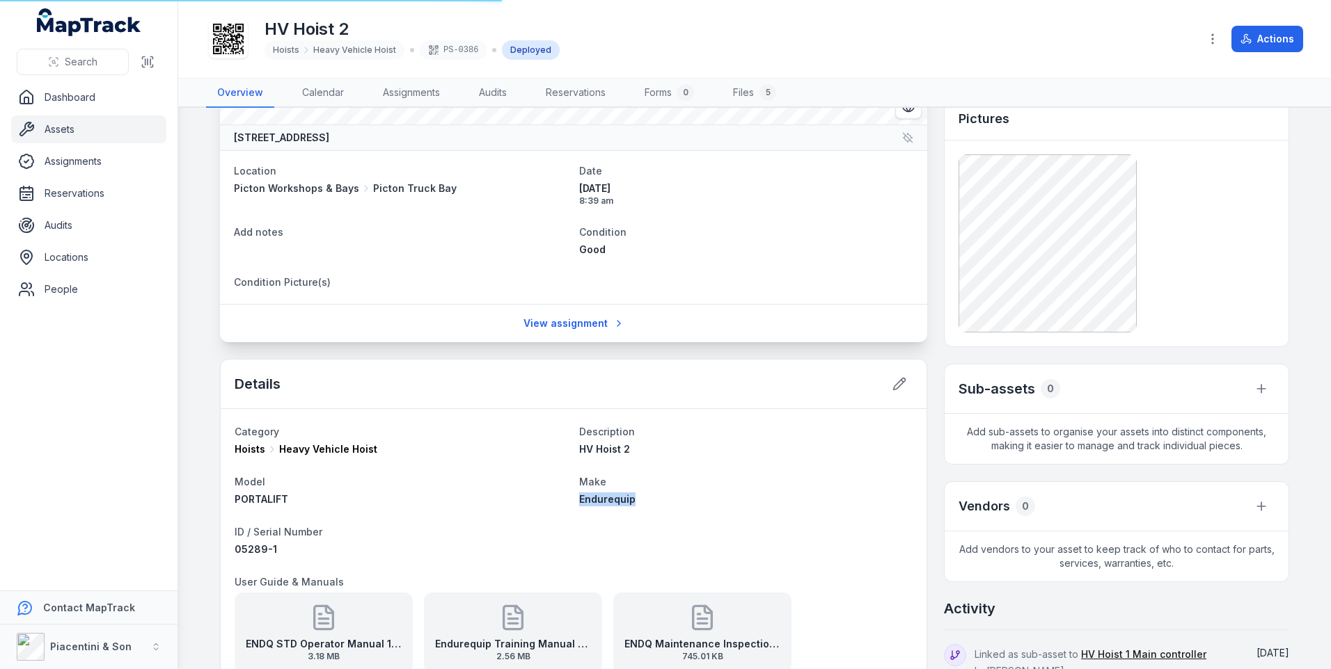
drag, startPoint x: 635, startPoint y: 500, endPoint x: 573, endPoint y: 499, distance: 62.0
drag, startPoint x: 374, startPoint y: 449, endPoint x: 275, endPoint y: 452, distance: 98.9
click at [275, 452] on div "Hoists Heavy Vehicle Hoist" at bounding box center [401, 450] width 333 height 14
drag, startPoint x: 272, startPoint y: 549, endPoint x: 228, endPoint y: 555, distance: 45.0
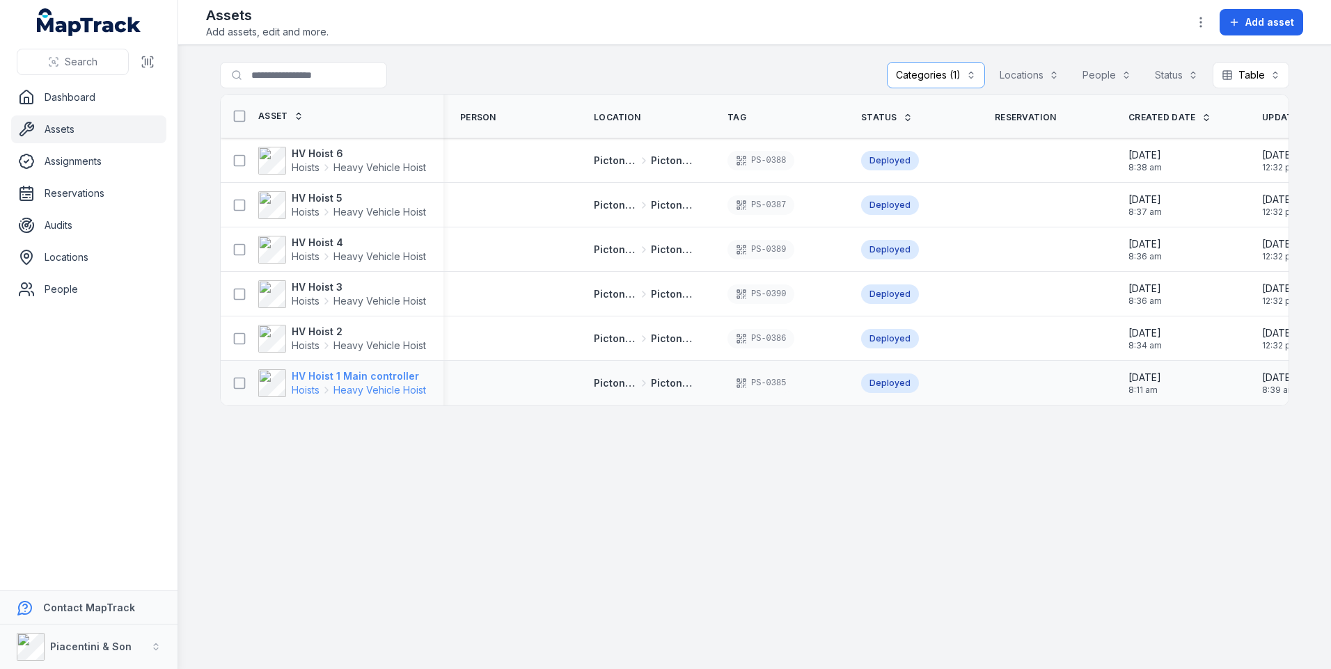
click at [344, 381] on strong "HV Hoist 1 Main controller" at bounding box center [359, 377] width 134 height 14
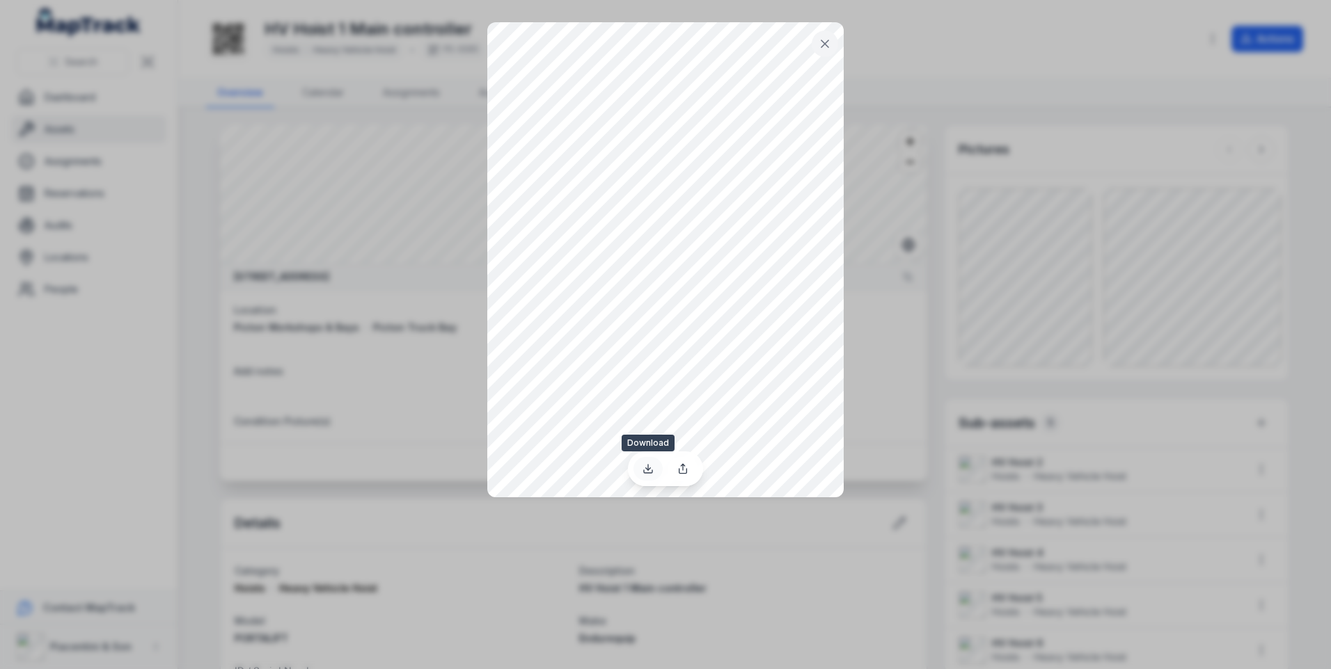
click at [647, 468] on icon at bounding box center [647, 468] width 11 height 11
click at [825, 42] on icon at bounding box center [824, 43] width 7 height 7
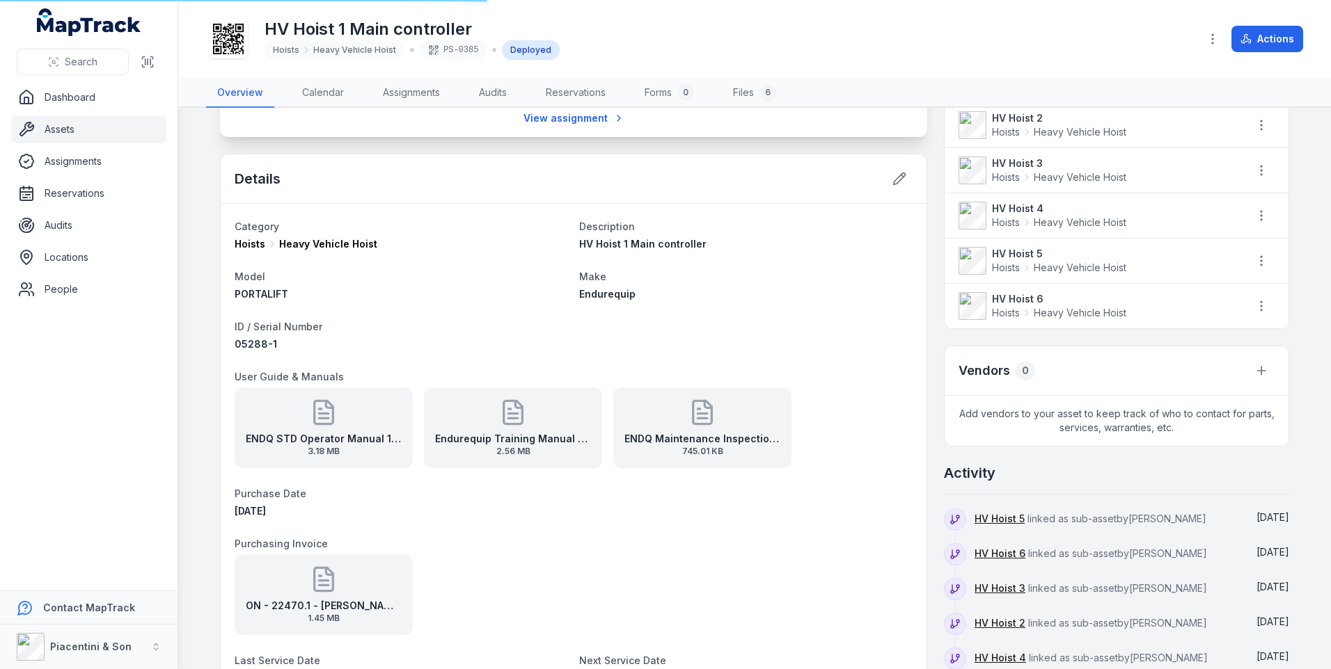
scroll to position [348, 0]
click at [672, 426] on div "ENDQ Maintenance Inspection Procedures 745.01 KB" at bounding box center [702, 424] width 178 height 81
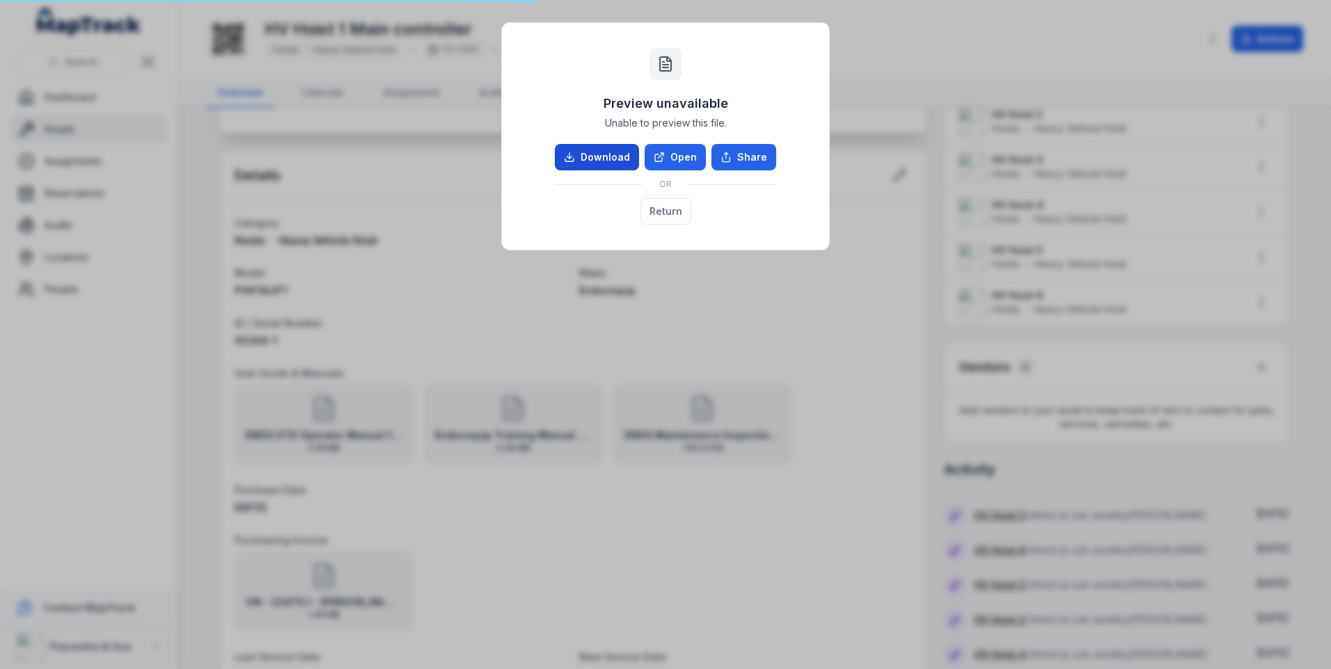
click at [610, 152] on link "Download" at bounding box center [597, 157] width 84 height 26
click at [665, 211] on button "Return" at bounding box center [665, 211] width 51 height 26
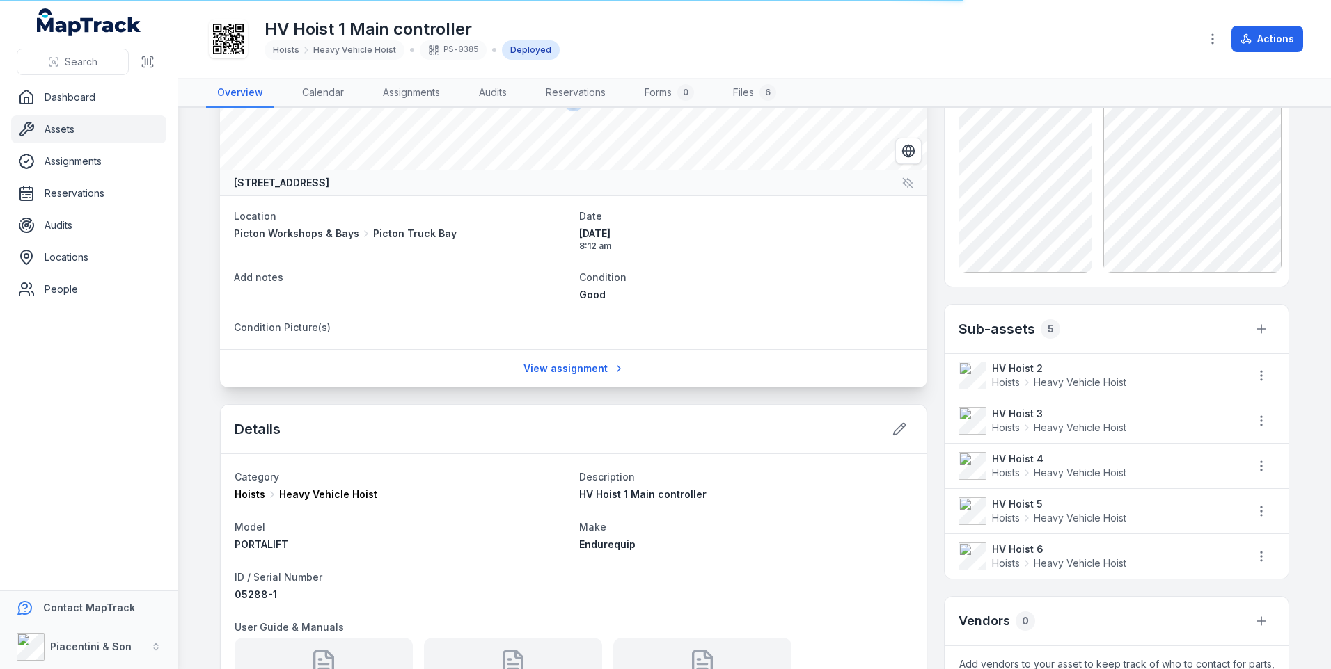
scroll to position [70, 0]
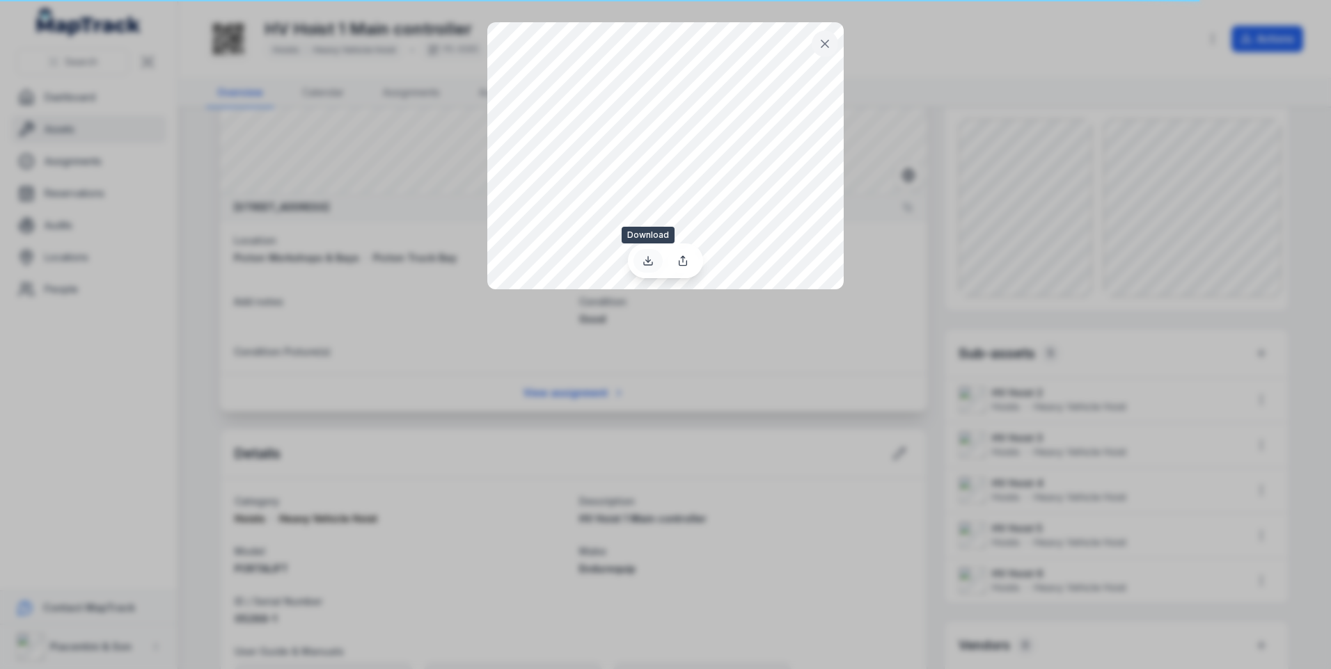
click at [649, 259] on icon at bounding box center [647, 260] width 11 height 11
click at [825, 43] on icon at bounding box center [824, 43] width 7 height 7
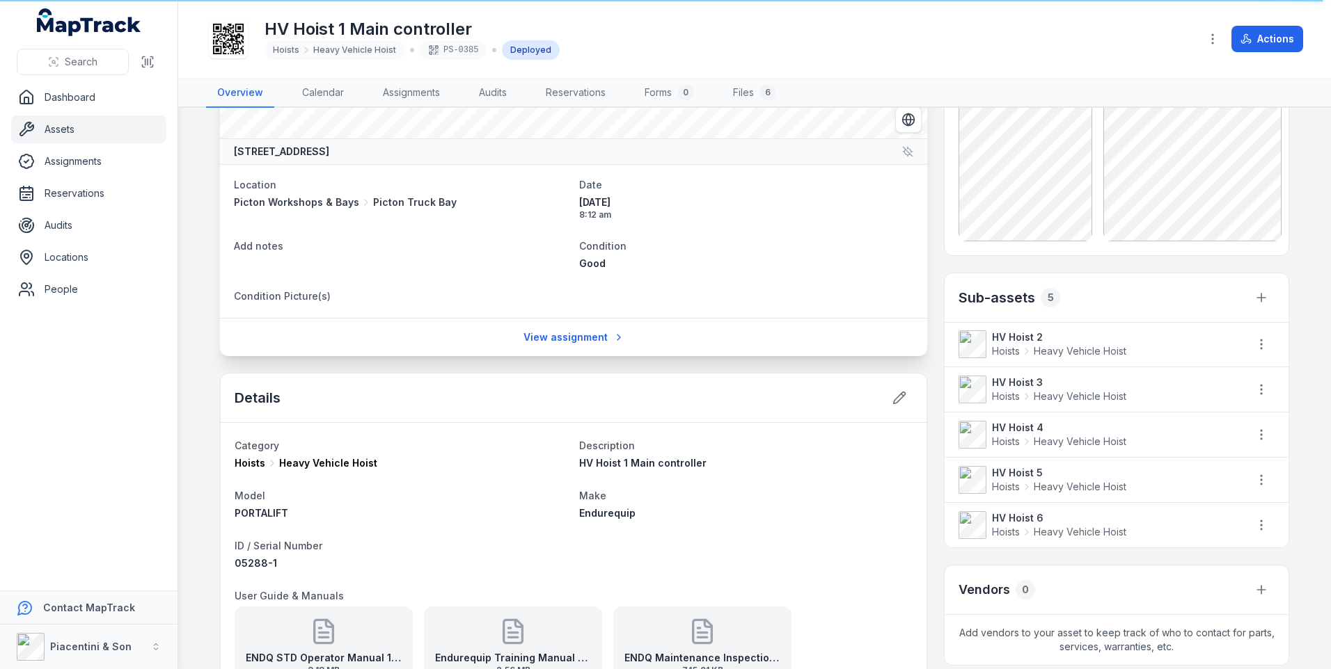
scroll to position [209, 0]
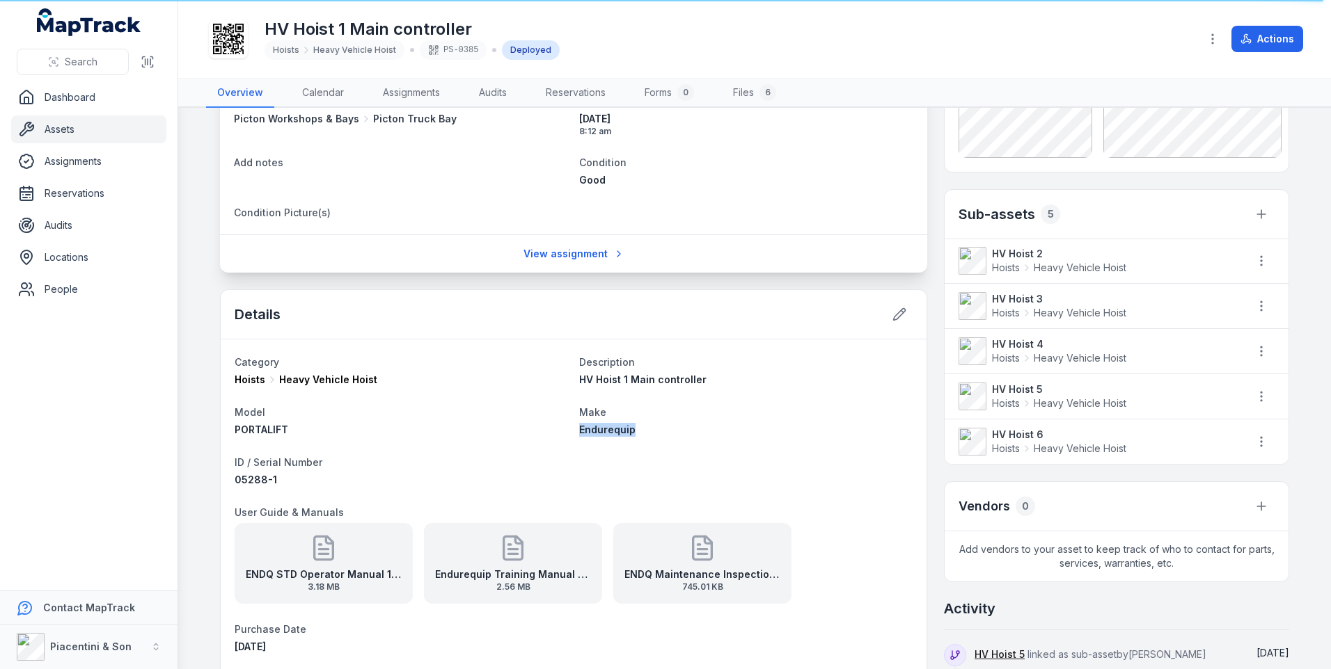
drag, startPoint x: 631, startPoint y: 428, endPoint x: 574, endPoint y: 428, distance: 56.4
click at [579, 428] on div "Endurequip" at bounding box center [745, 430] width 333 height 14
drag, startPoint x: 379, startPoint y: 379, endPoint x: 274, endPoint y: 380, distance: 105.1
click at [274, 380] on div "Hoists Heavy Vehicle Hoist" at bounding box center [401, 380] width 333 height 14
drag, startPoint x: 271, startPoint y: 478, endPoint x: 230, endPoint y: 481, distance: 41.8
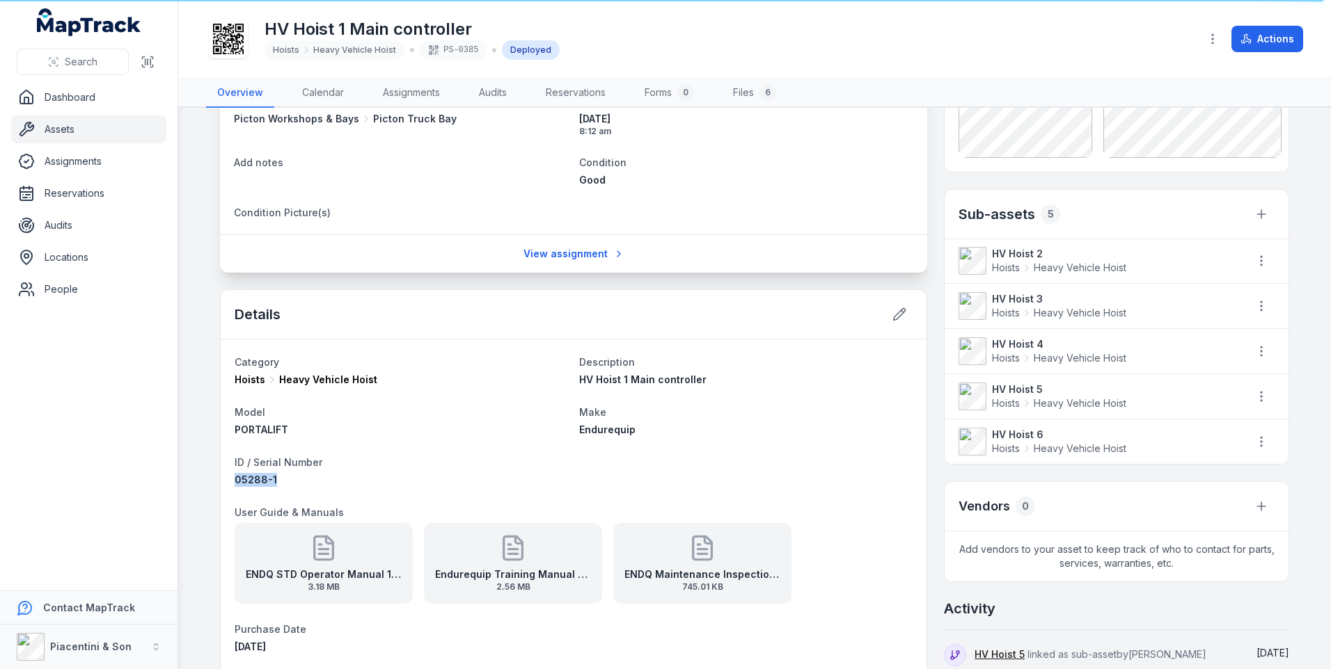
click at [235, 481] on div "05288-1" at bounding box center [401, 480] width 333 height 14
drag, startPoint x: 638, startPoint y: 430, endPoint x: 572, endPoint y: 431, distance: 66.1
drag, startPoint x: 285, startPoint y: 427, endPoint x: 228, endPoint y: 431, distance: 57.2
